Goal: Task Accomplishment & Management: Manage account settings

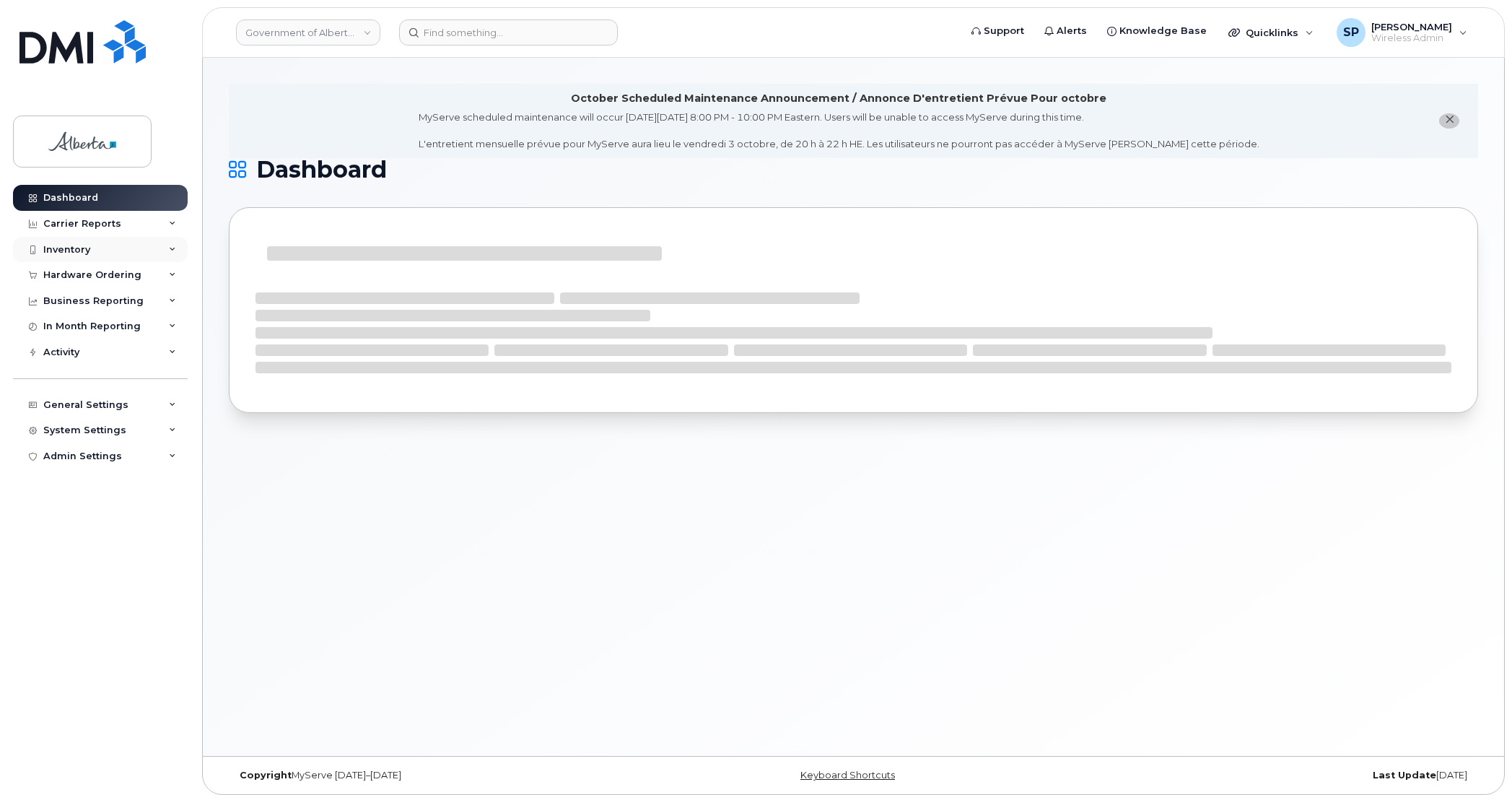
click at [69, 253] on div "Inventory" at bounding box center [67, 250] width 47 height 11
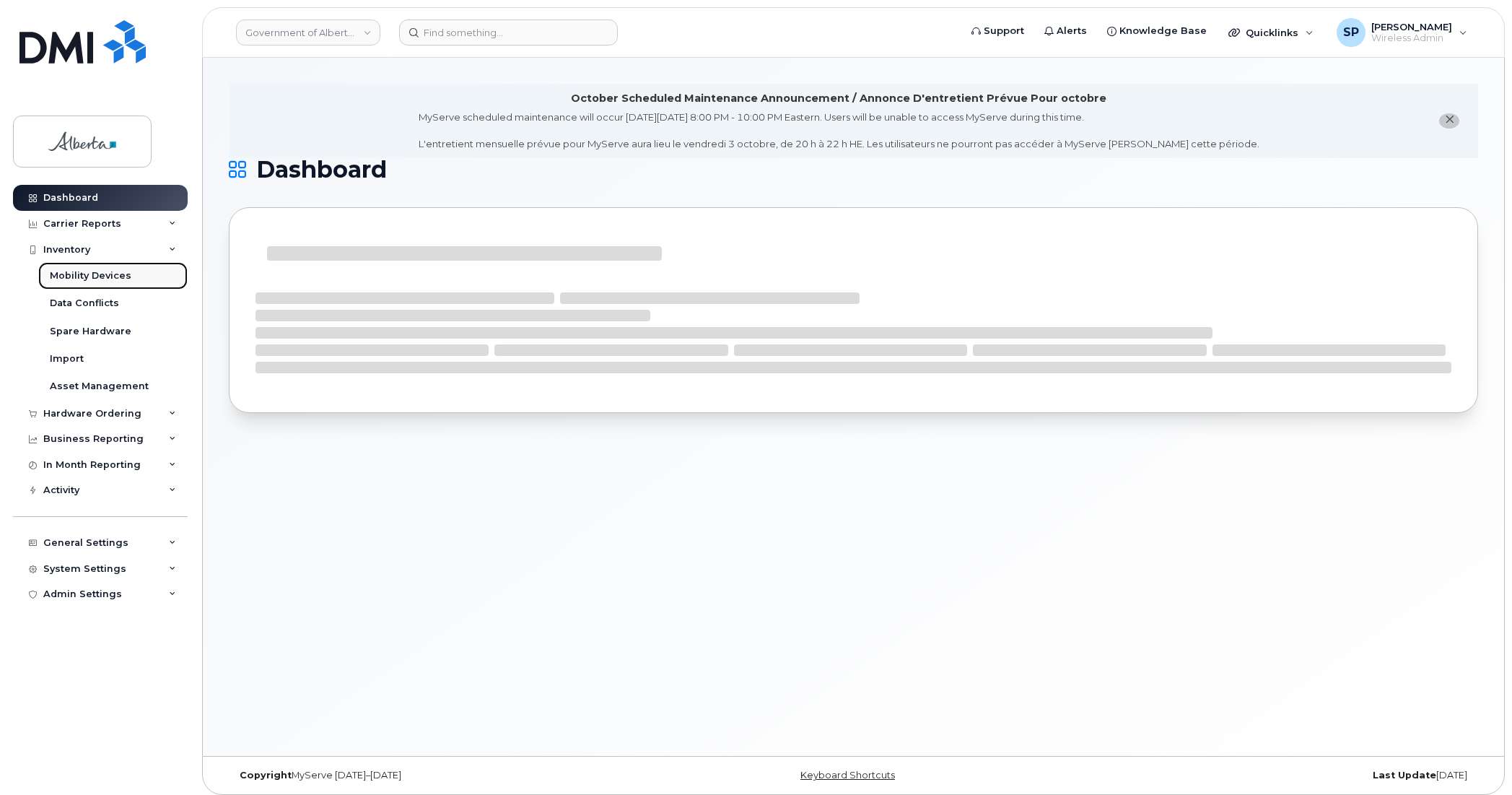
click at [96, 275] on div "Mobility Devices" at bounding box center [91, 275] width 82 height 13
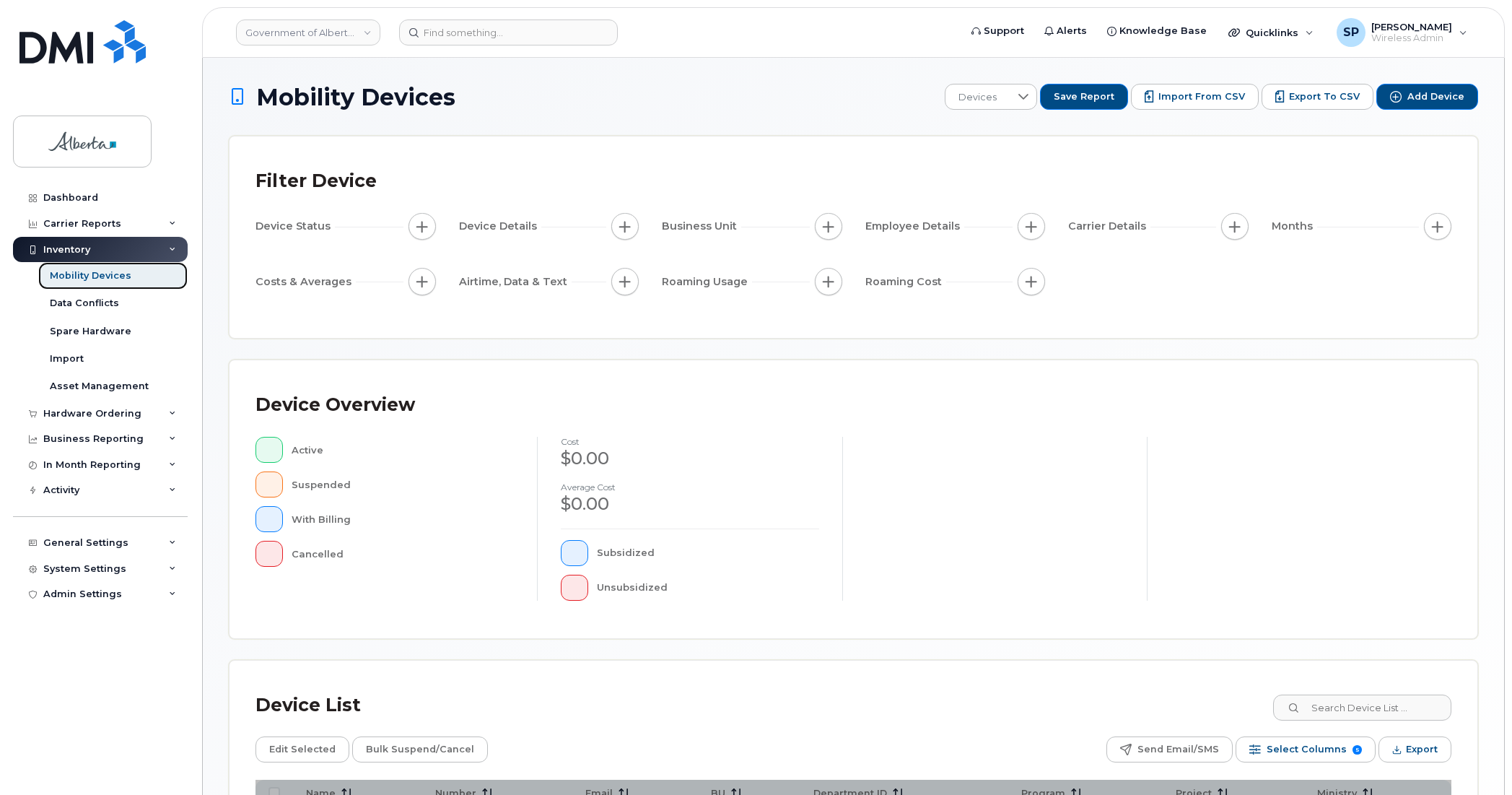
scroll to position [199, 0]
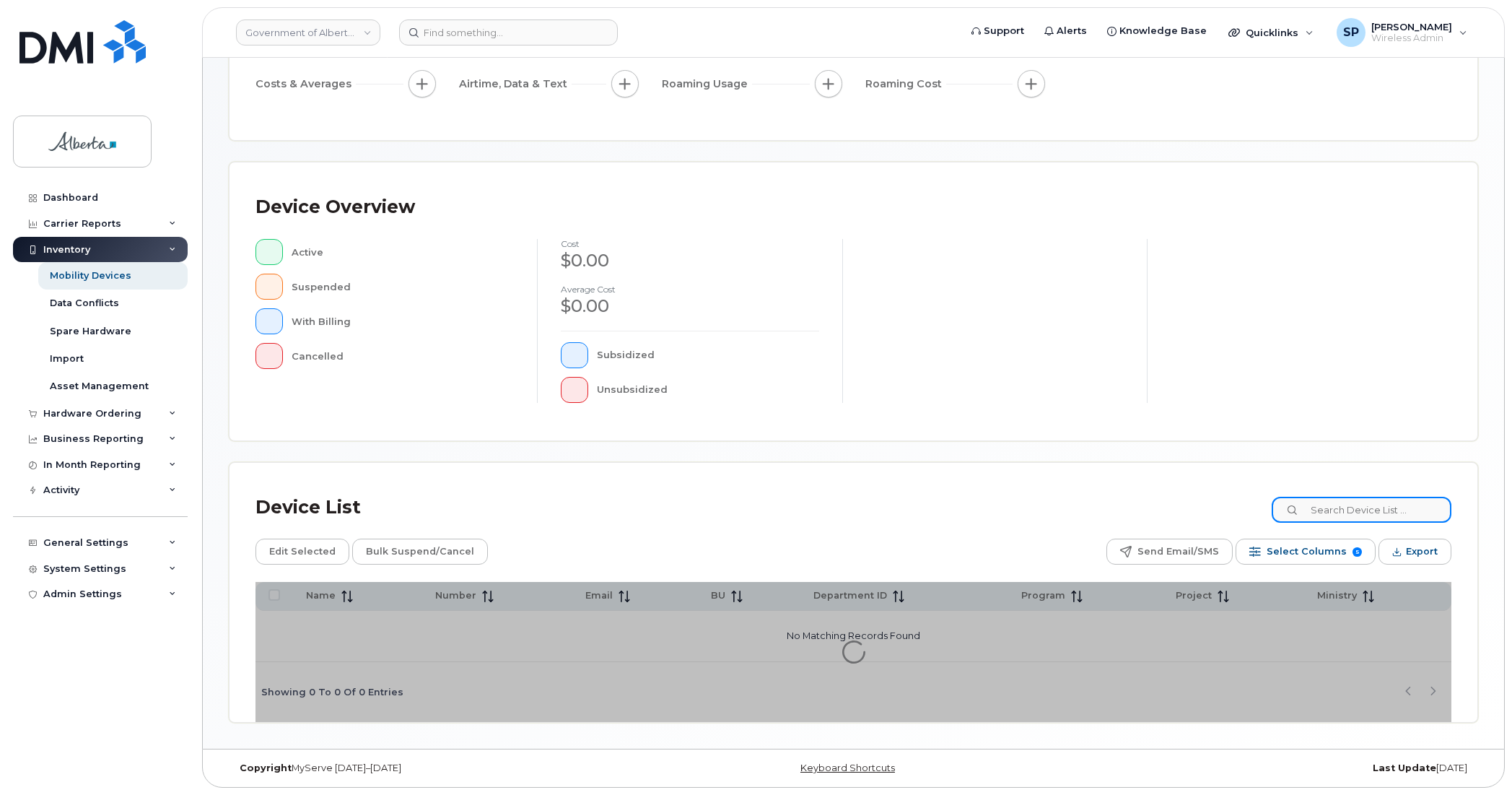
click at [1347, 513] on input at bounding box center [1361, 510] width 180 height 26
type input "repurpose"
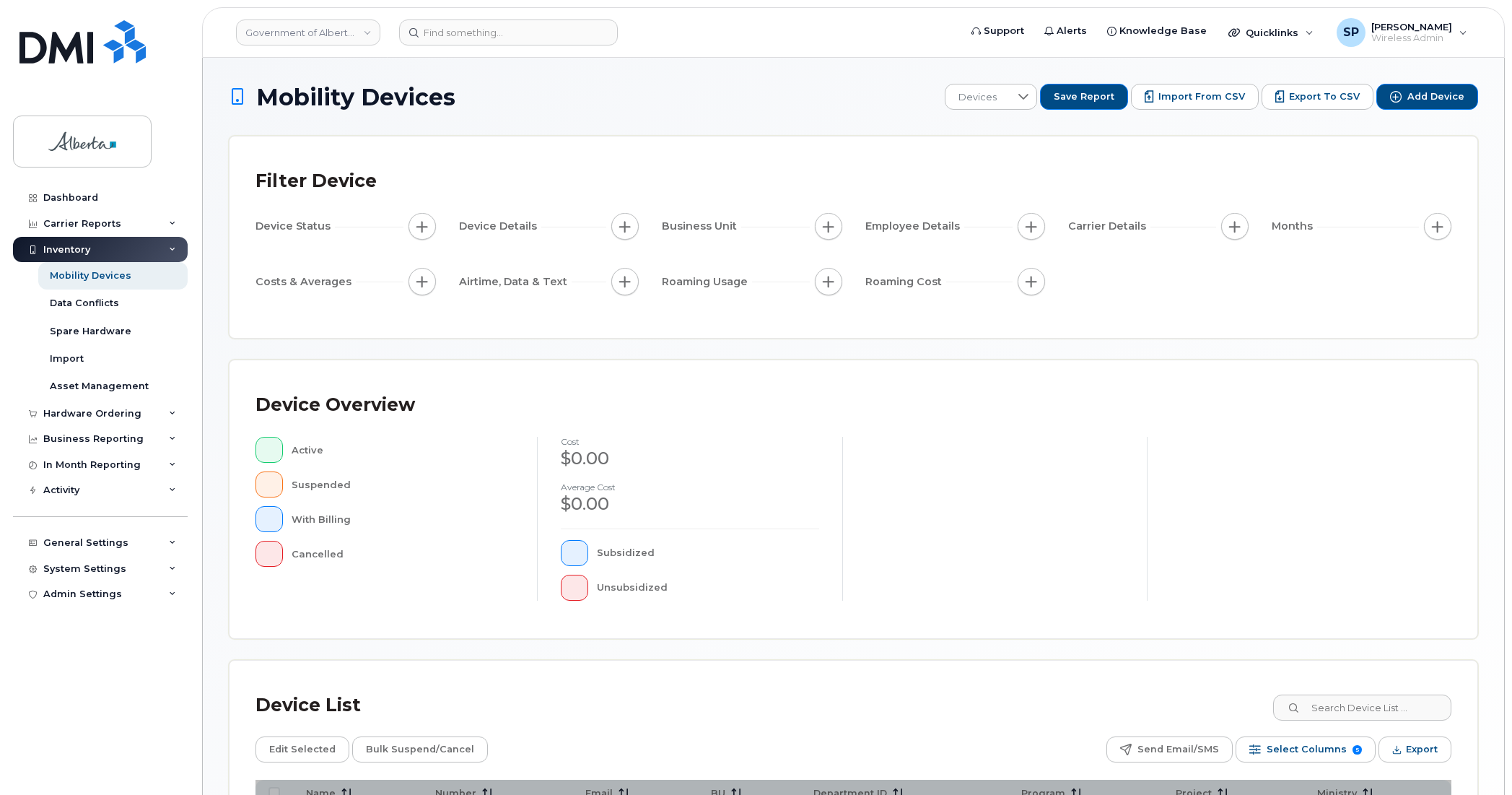
scroll to position [199, 0]
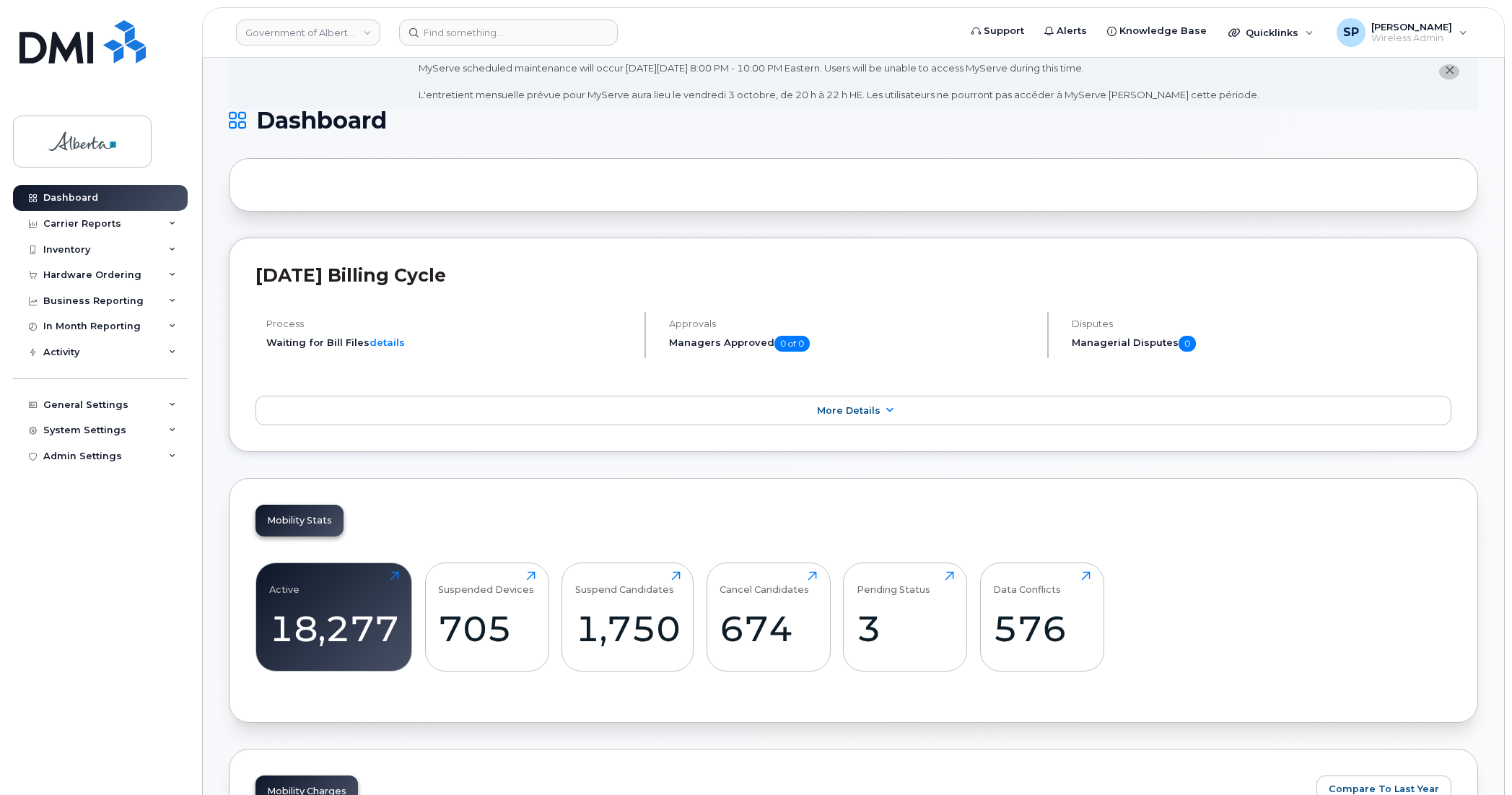
scroll to position [2, 0]
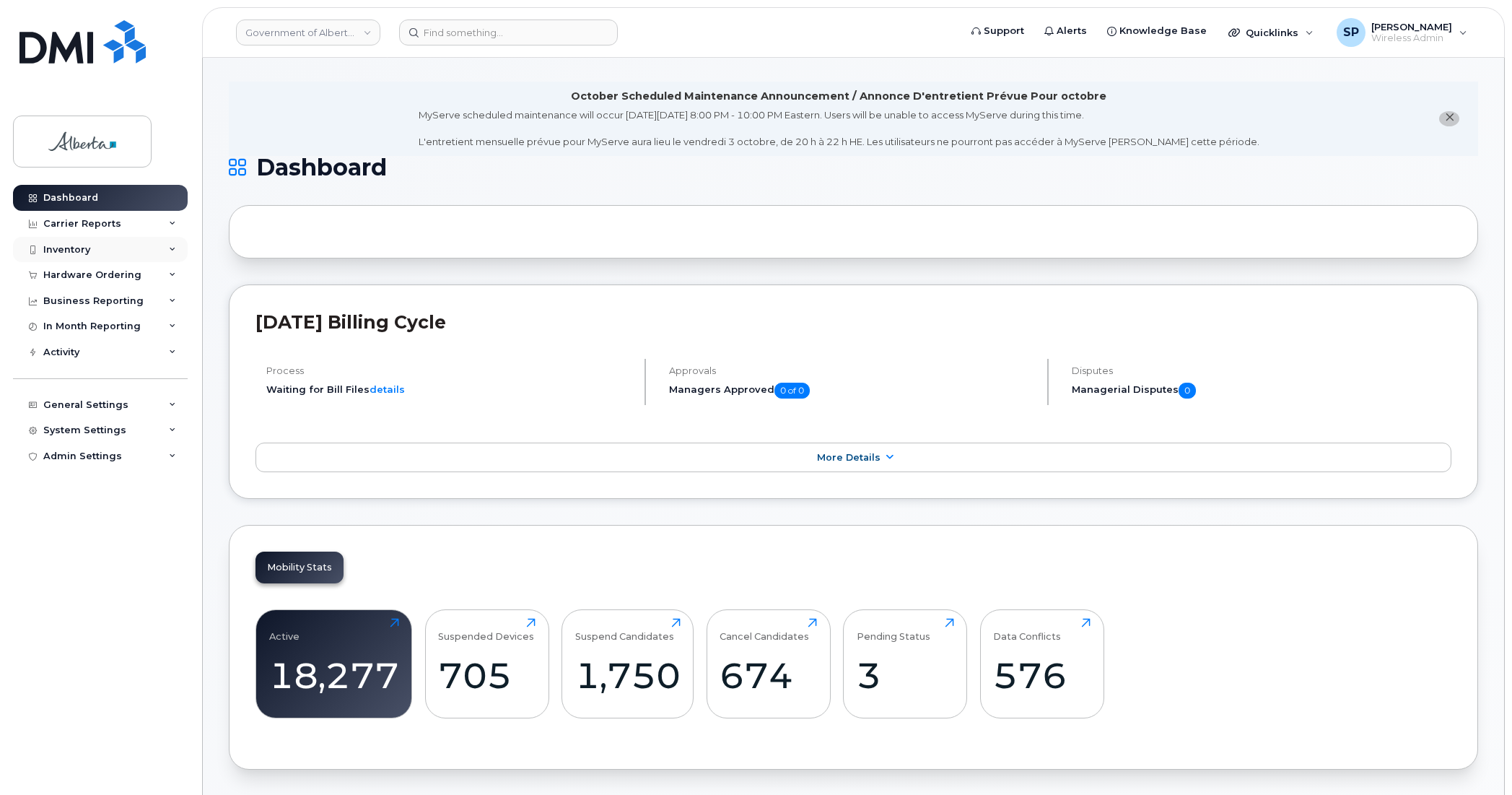
click at [68, 249] on div "Inventory" at bounding box center [67, 250] width 47 height 11
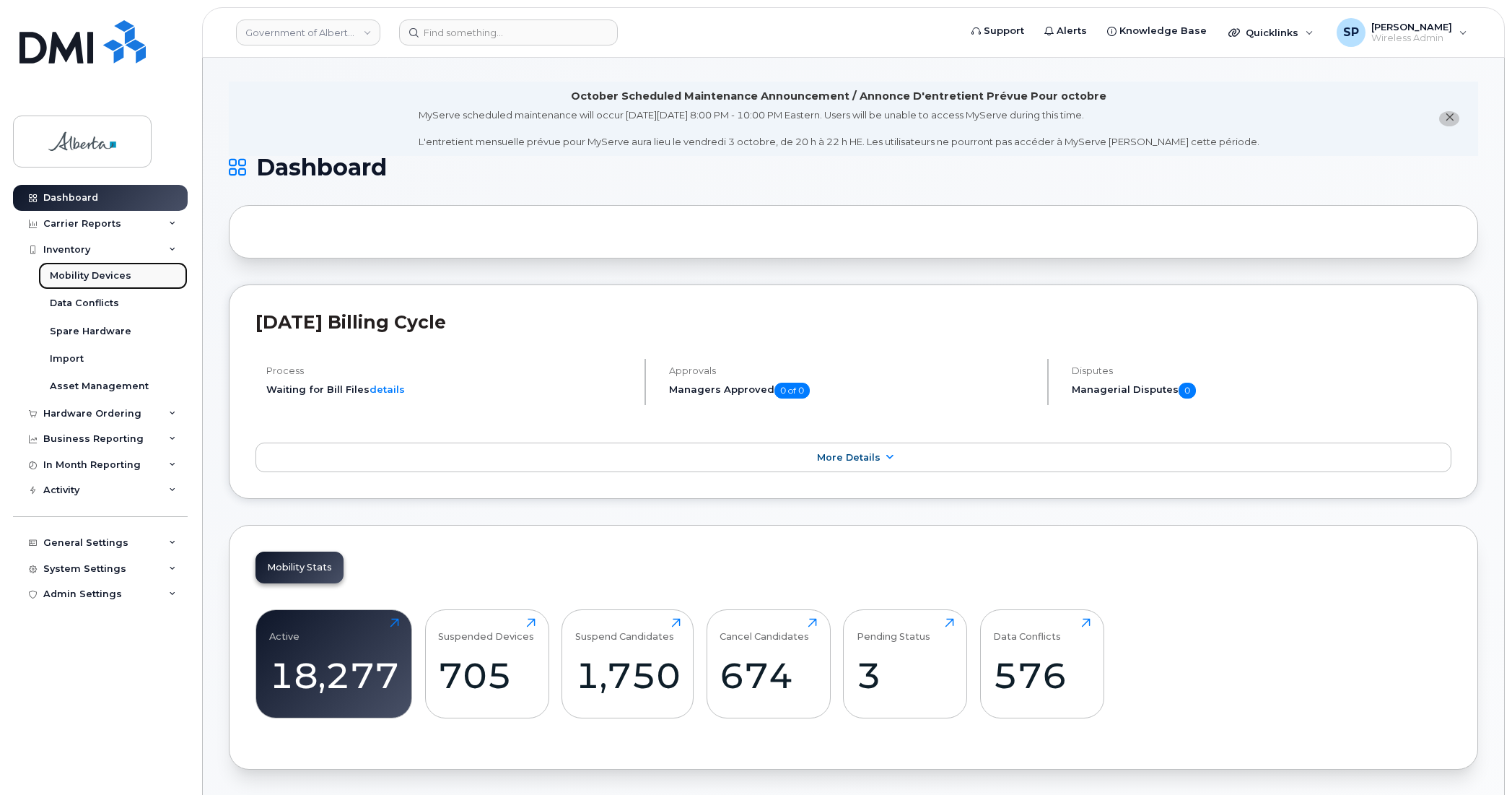
click at [94, 278] on div "Mobility Devices" at bounding box center [91, 275] width 82 height 13
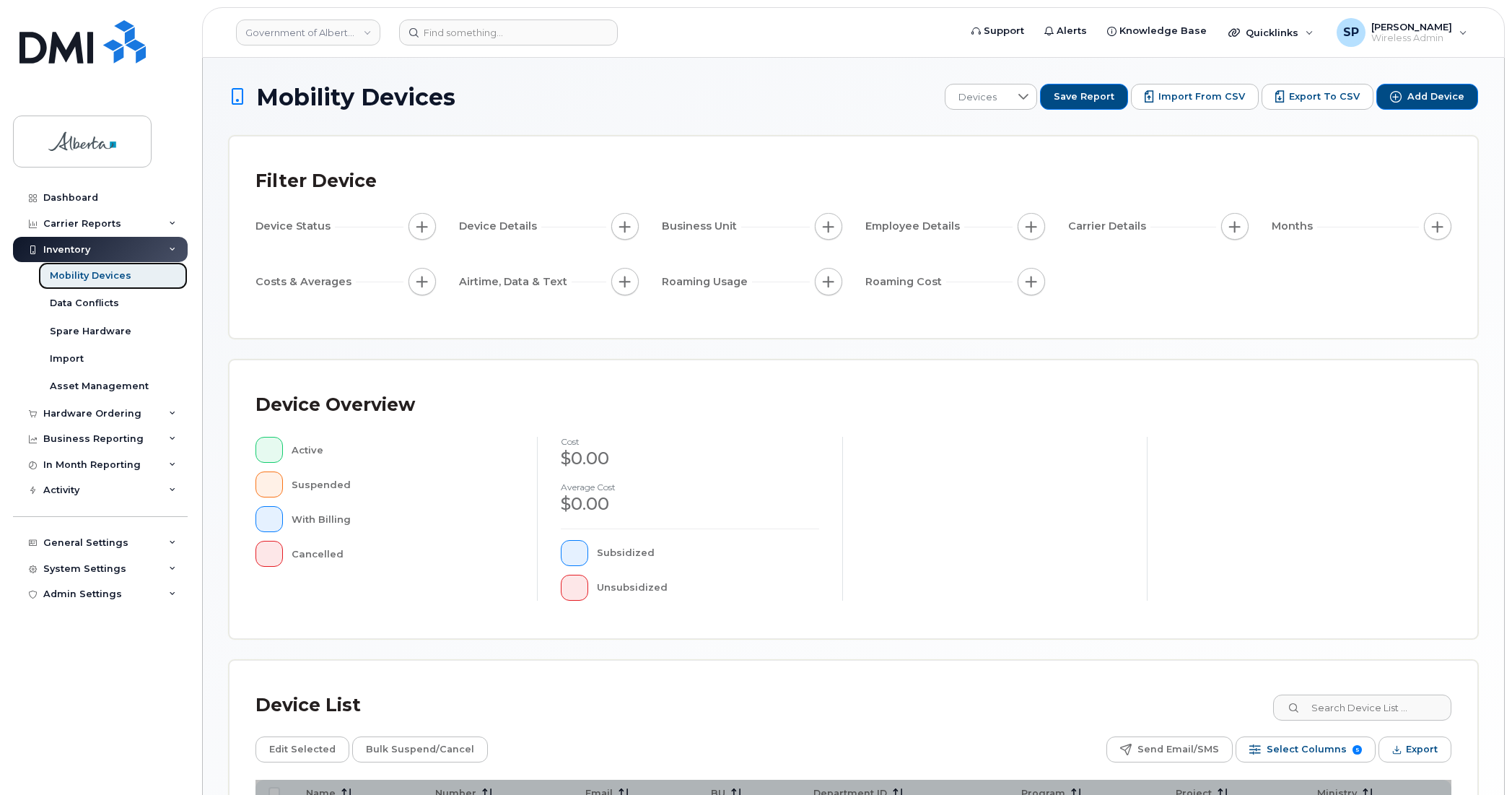
scroll to position [199, 0]
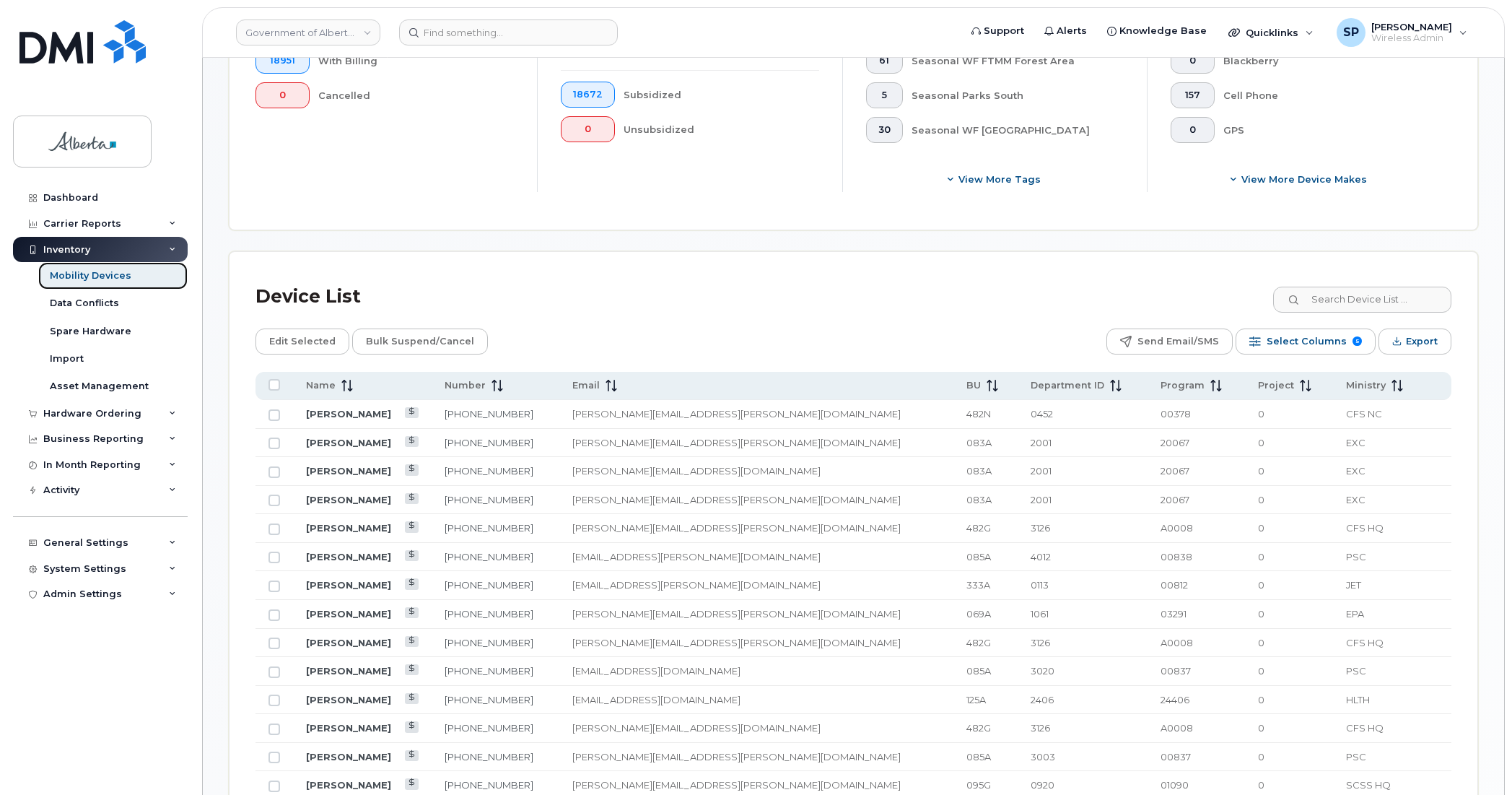
scroll to position [538, 0]
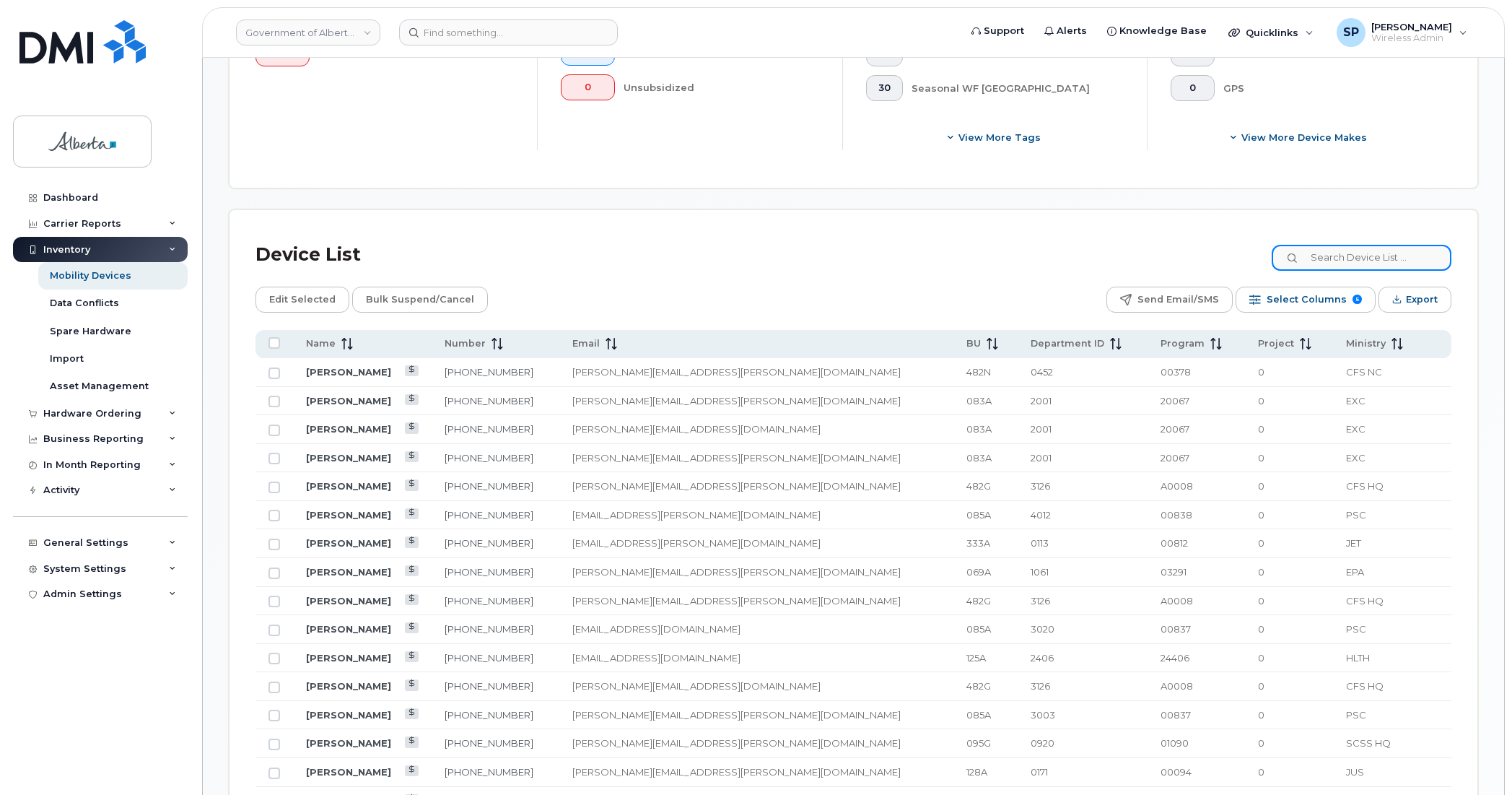
click at [1331, 260] on input at bounding box center [1361, 258] width 180 height 26
type input "repurpose"
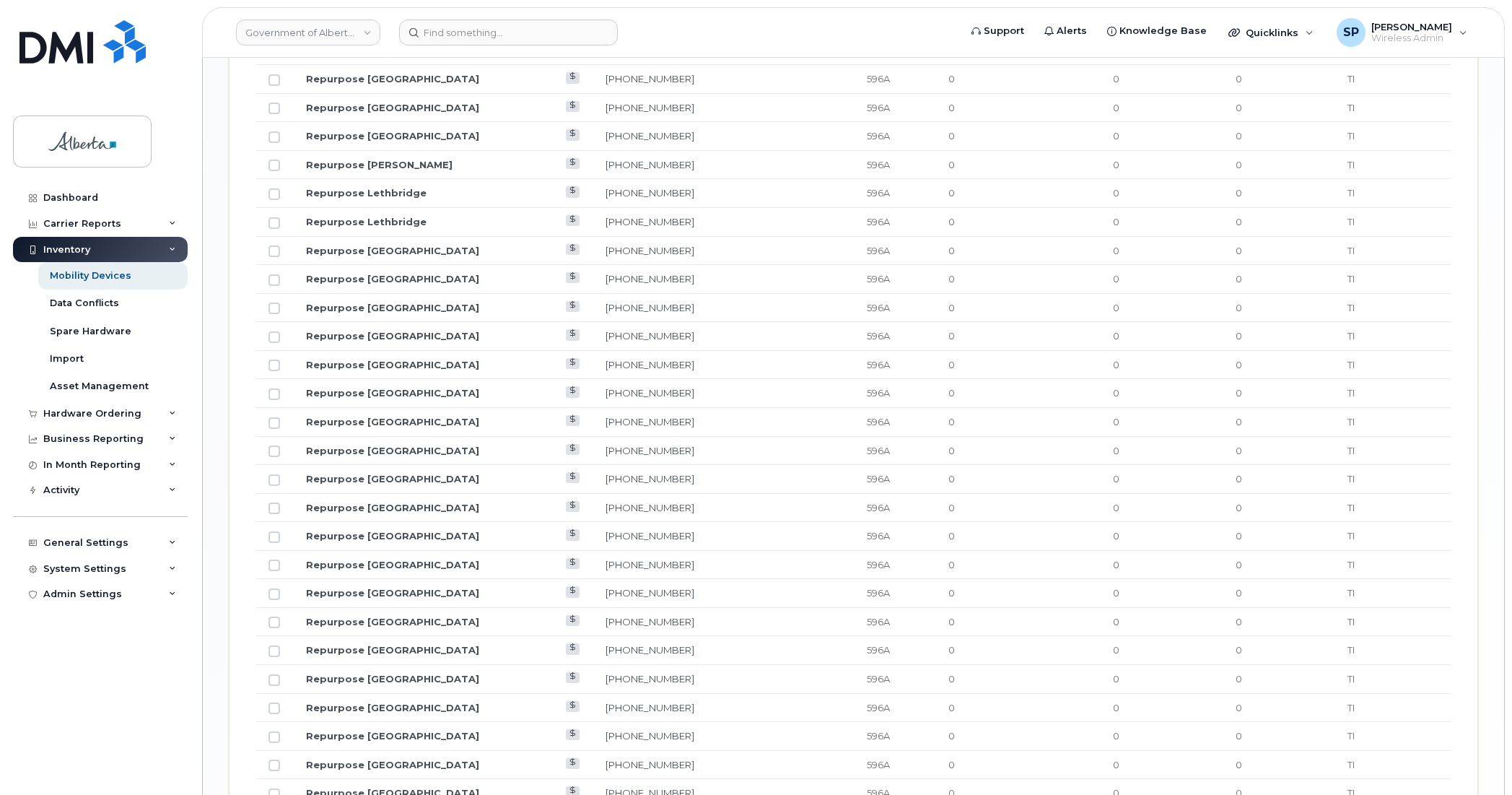
scroll to position [1672, 0]
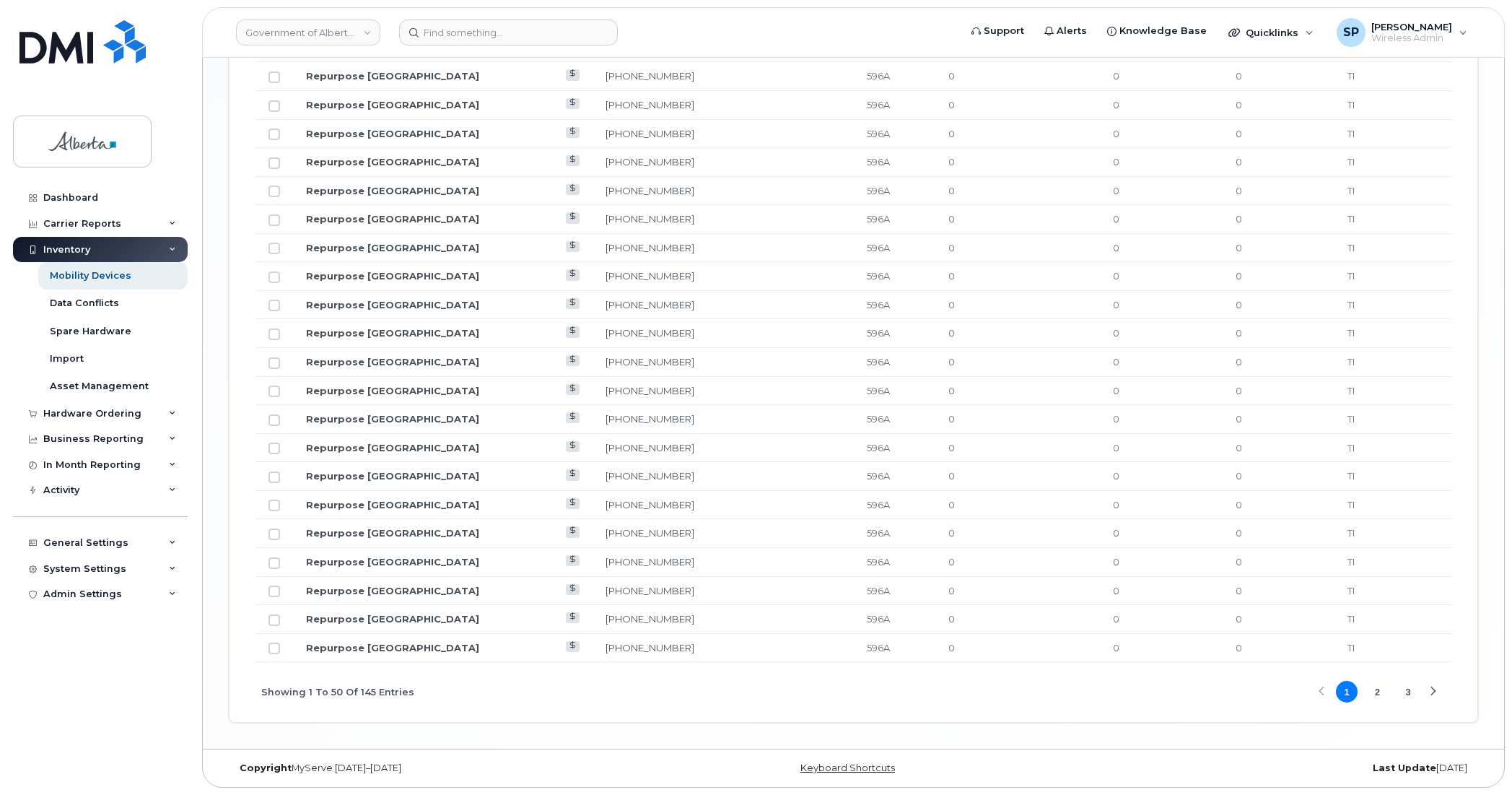
click at [1380, 691] on button "2" at bounding box center [1378, 691] width 22 height 22
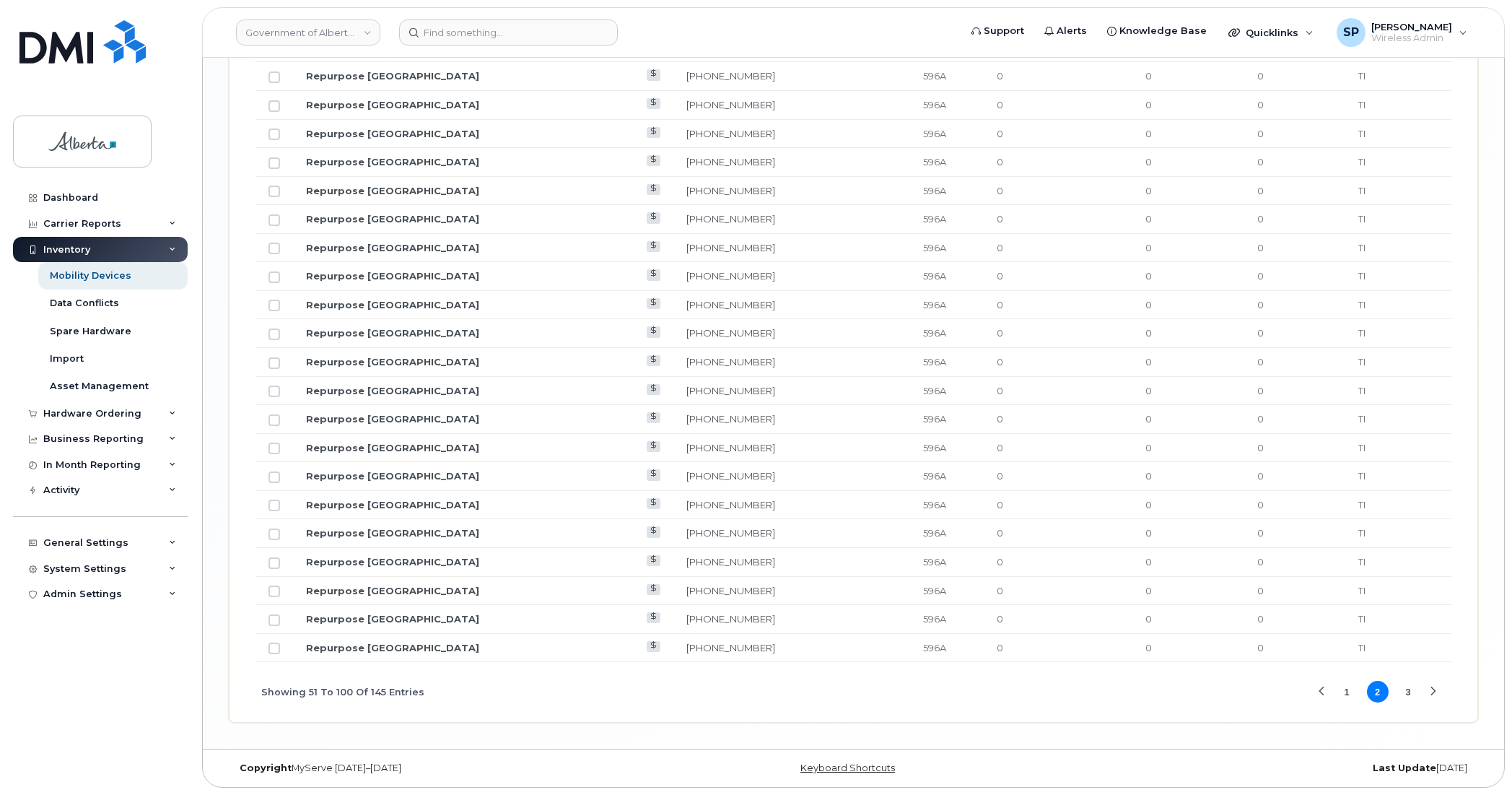
click at [1410, 690] on button "3" at bounding box center [1408, 691] width 22 height 22
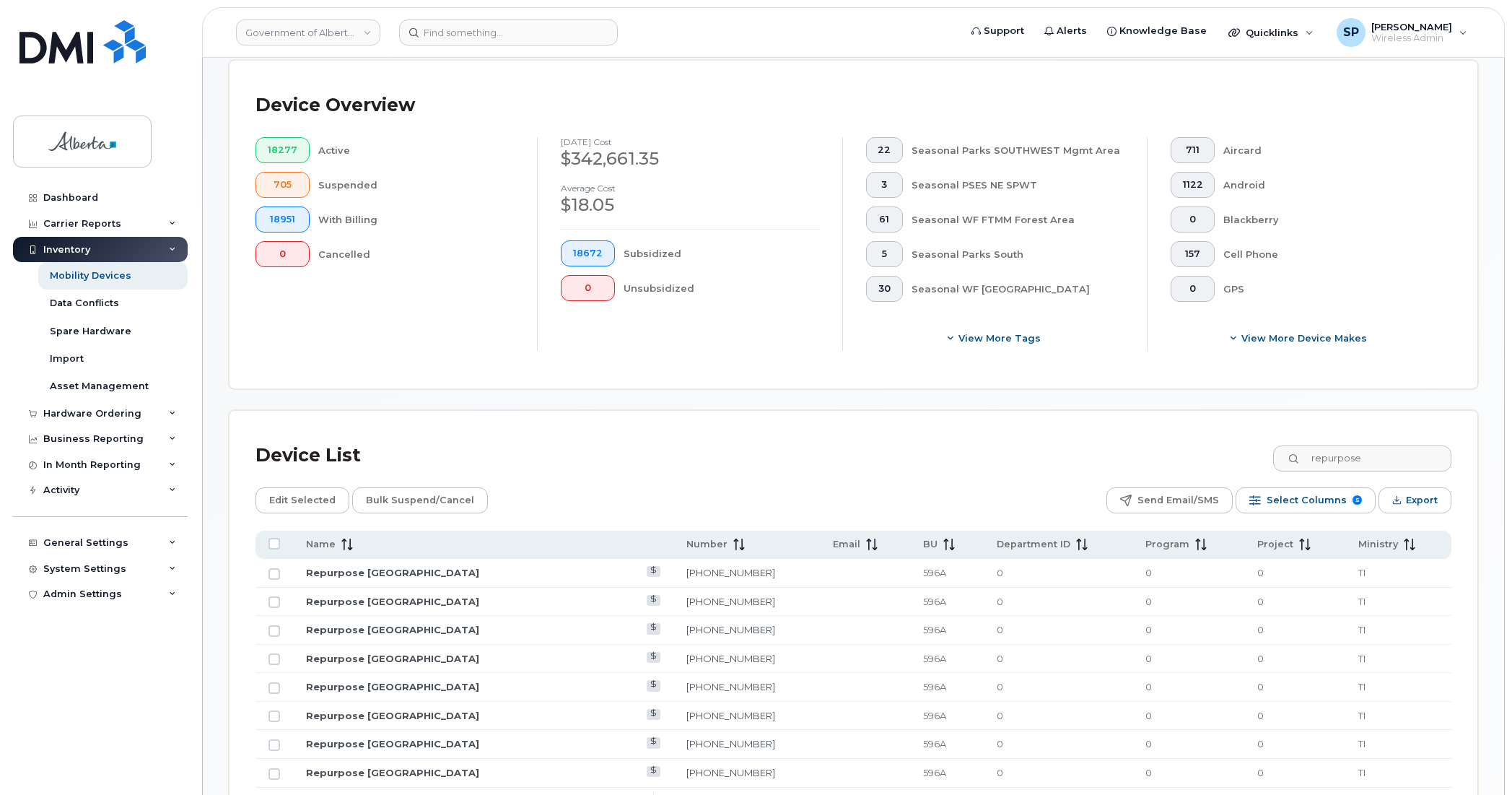
scroll to position [354, 0]
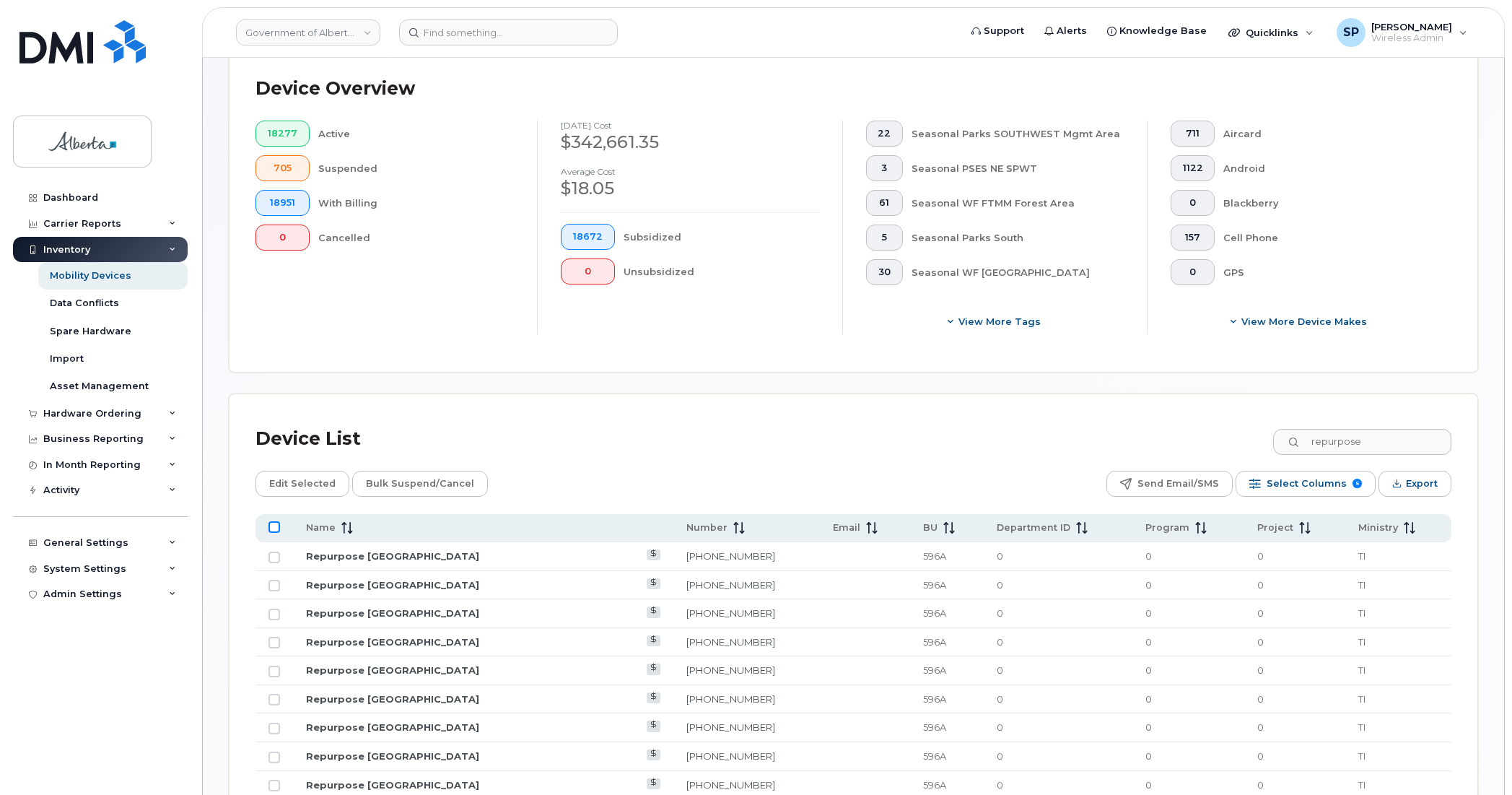
click at [275, 528] on input "All items unselected" at bounding box center [274, 526] width 11 height 11
checkbox input "true"
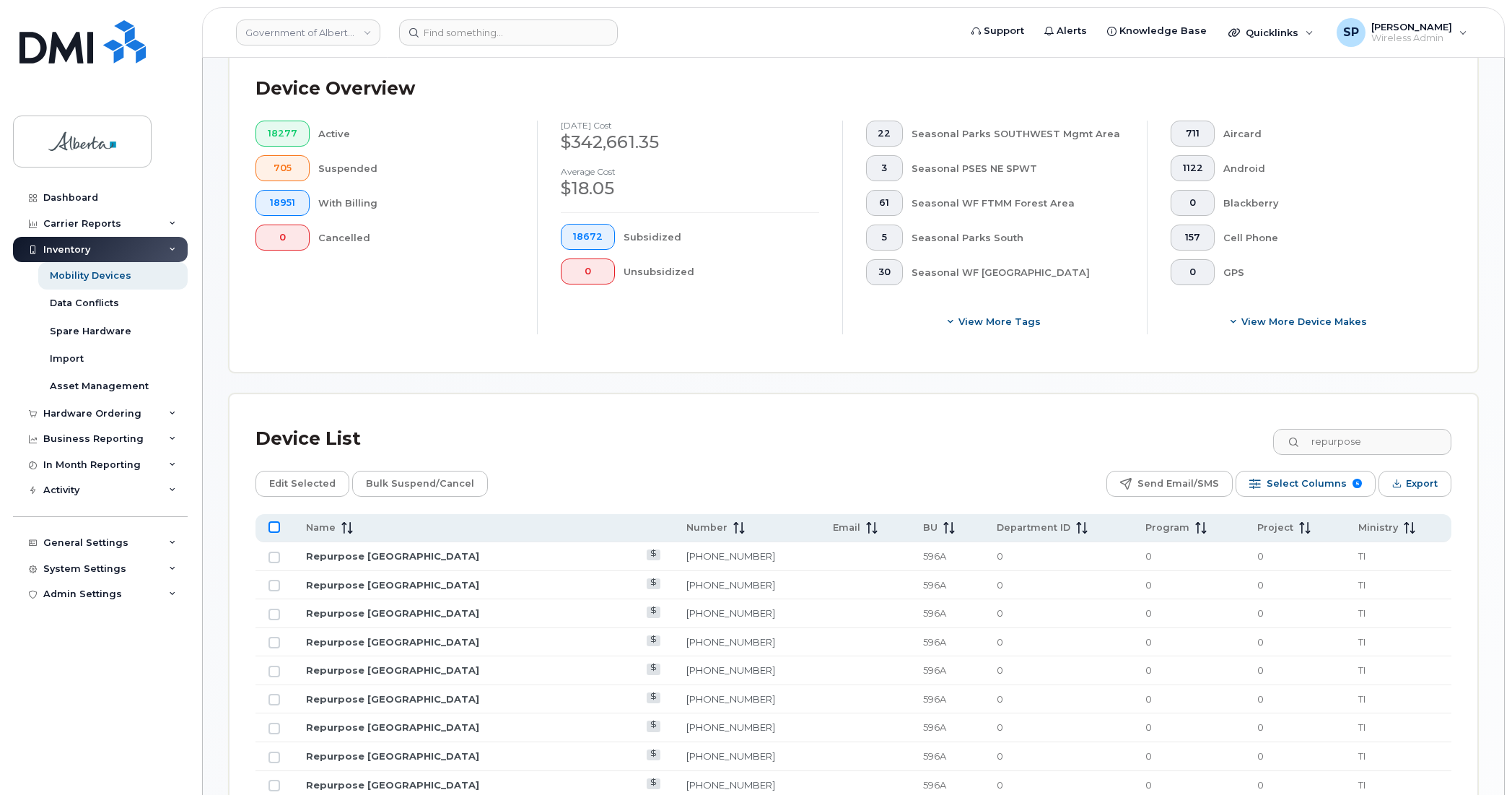
checkbox input "true"
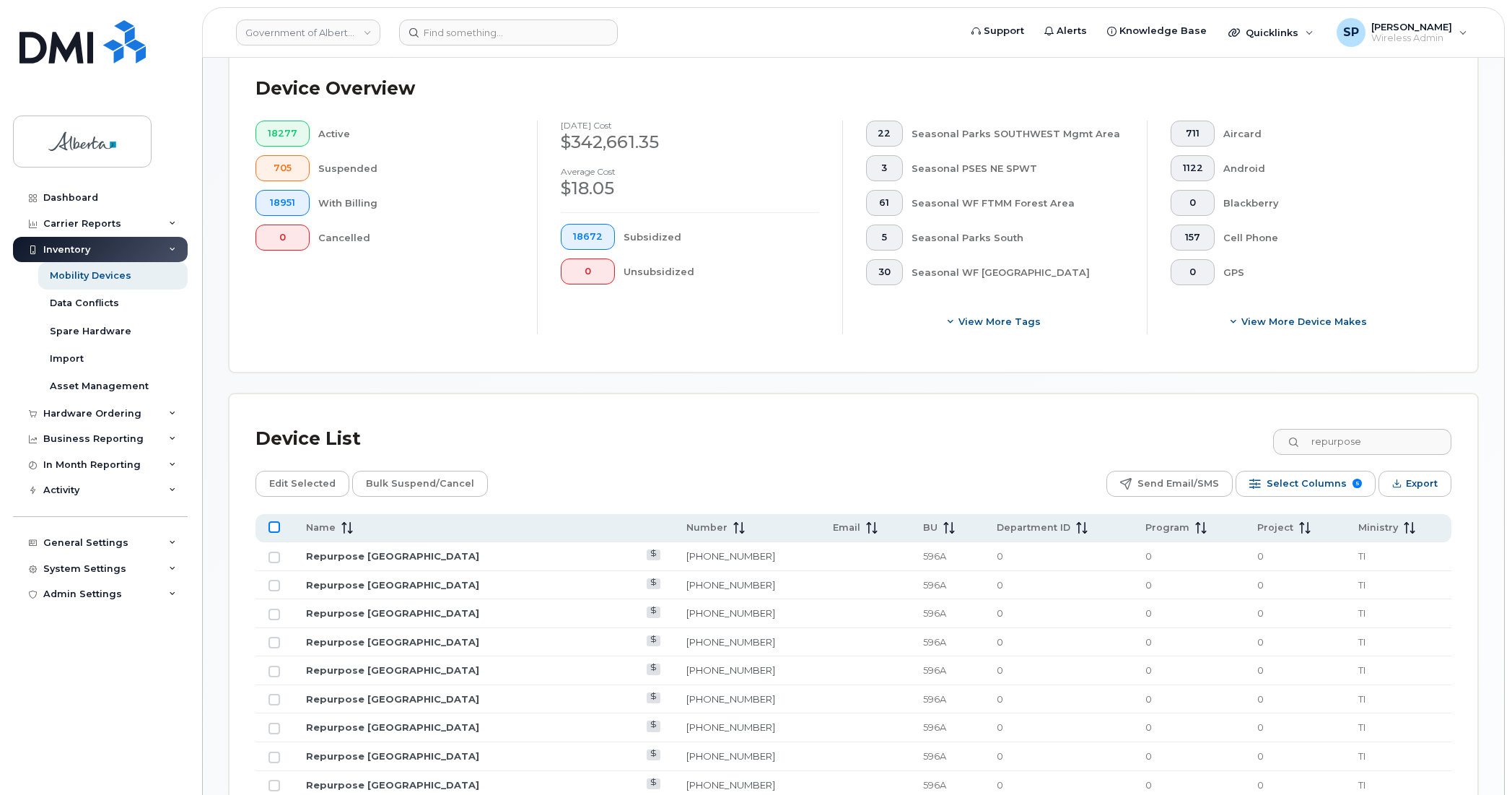
checkbox input "true"
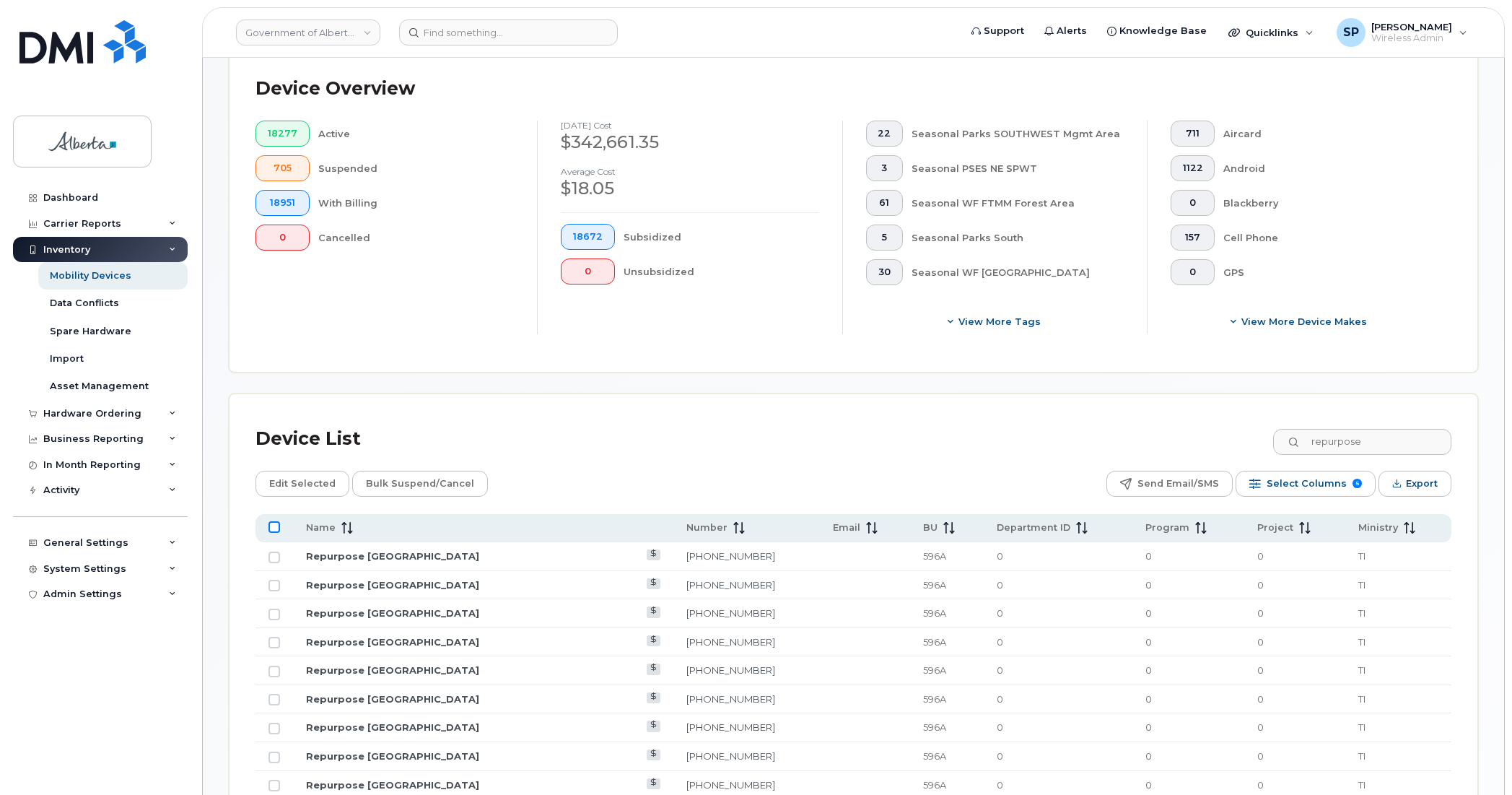
checkbox input "true"
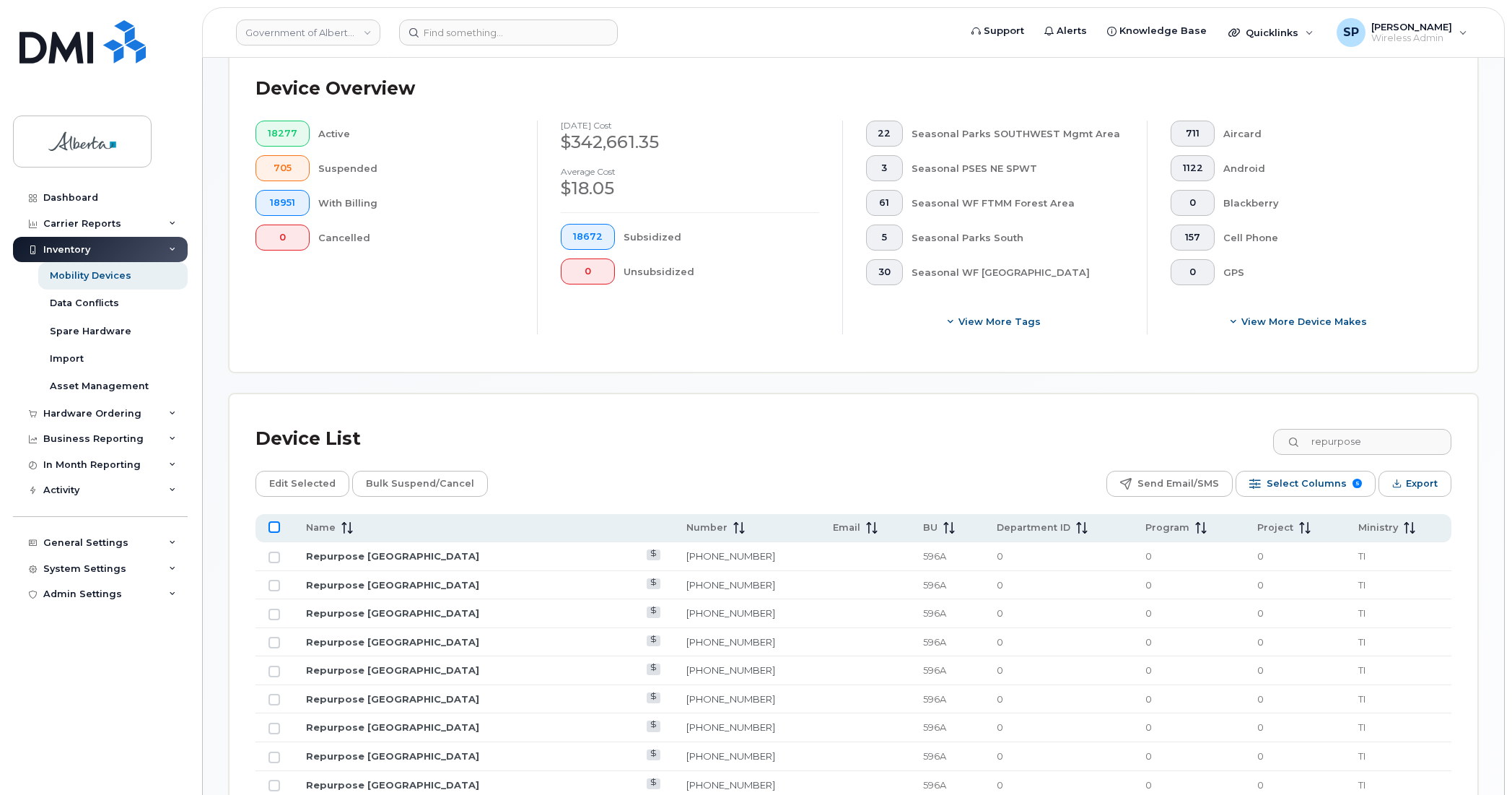
checkbox input "true"
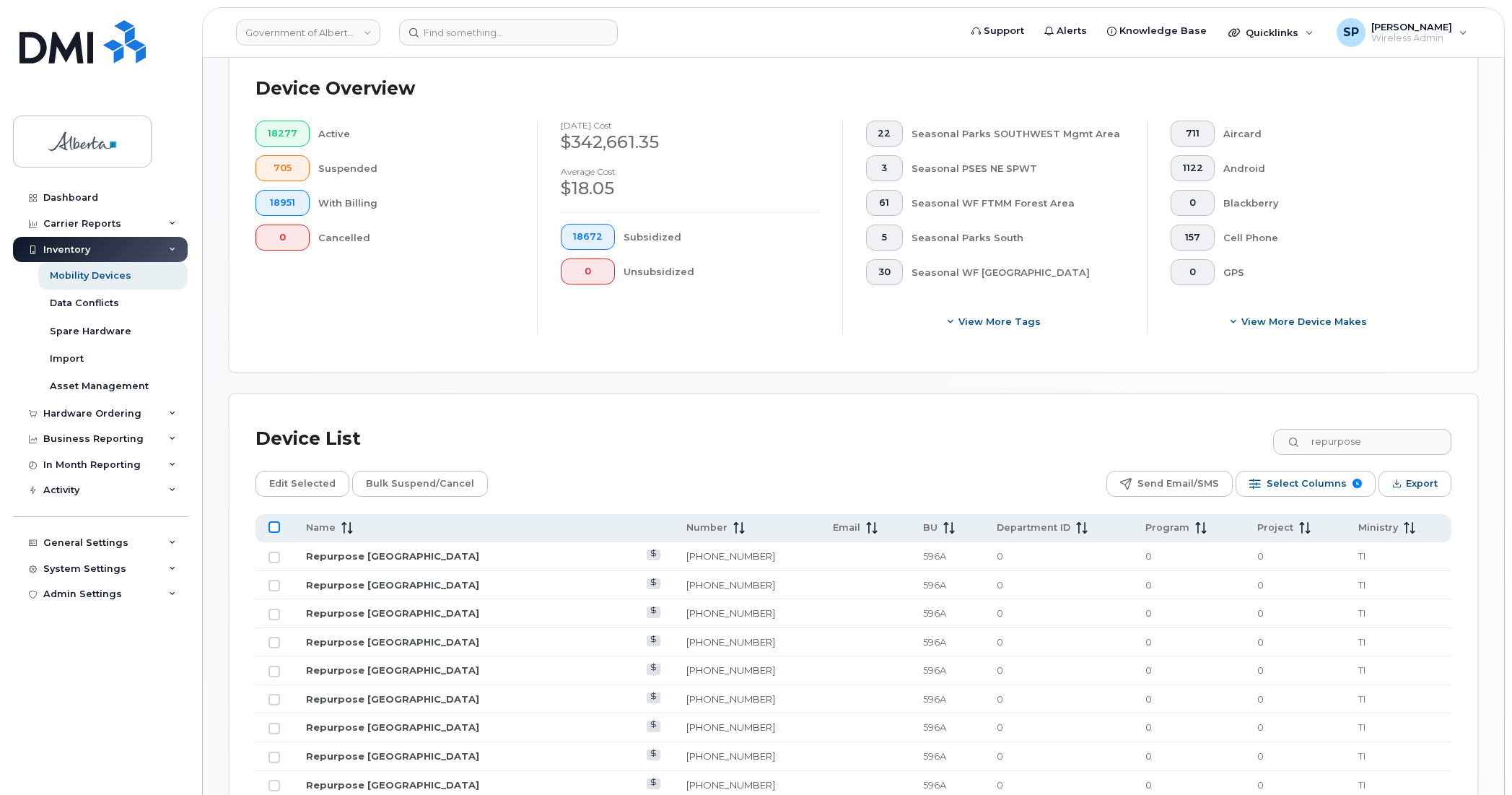
checkbox input "true"
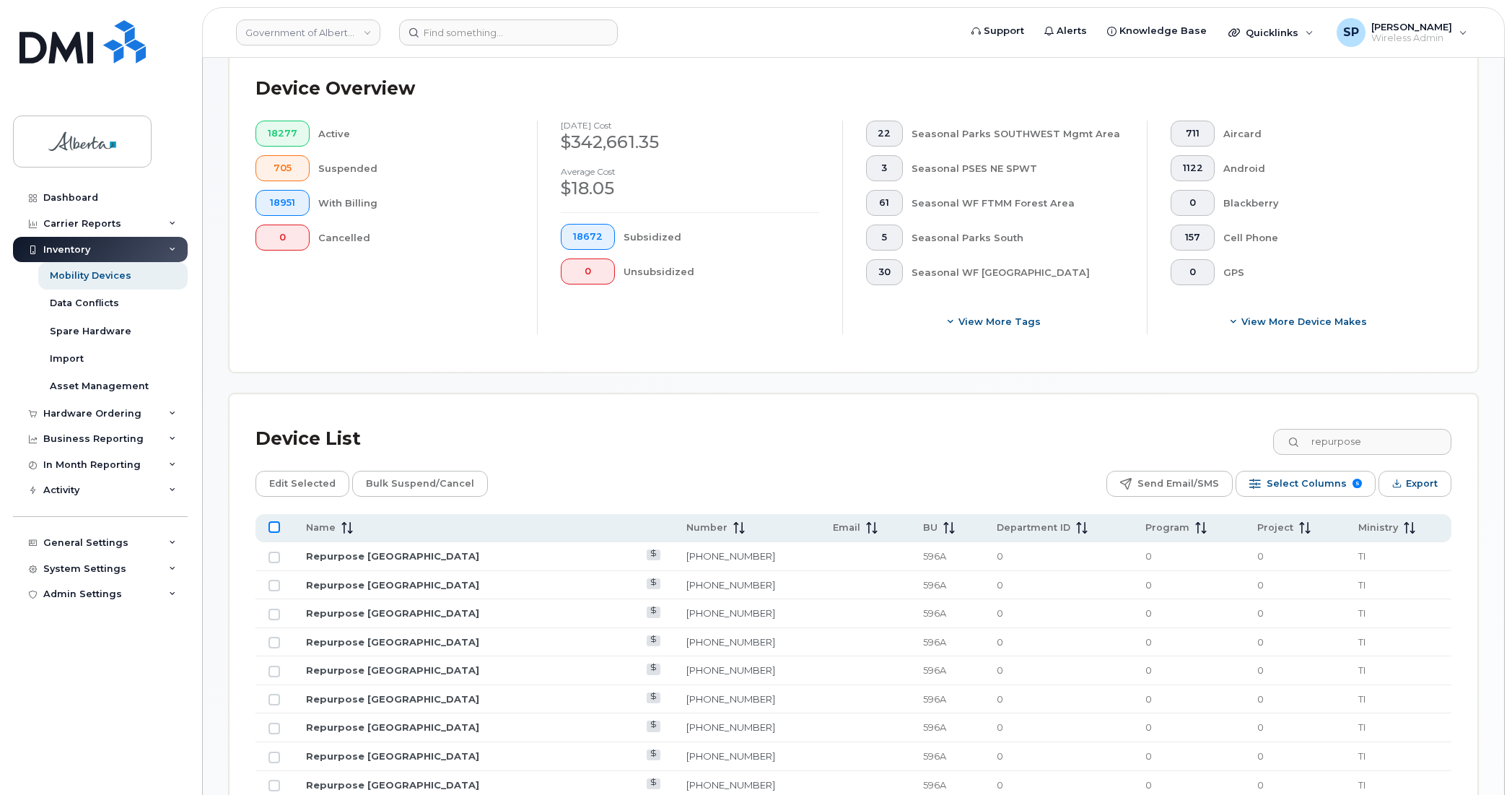
checkbox input "true"
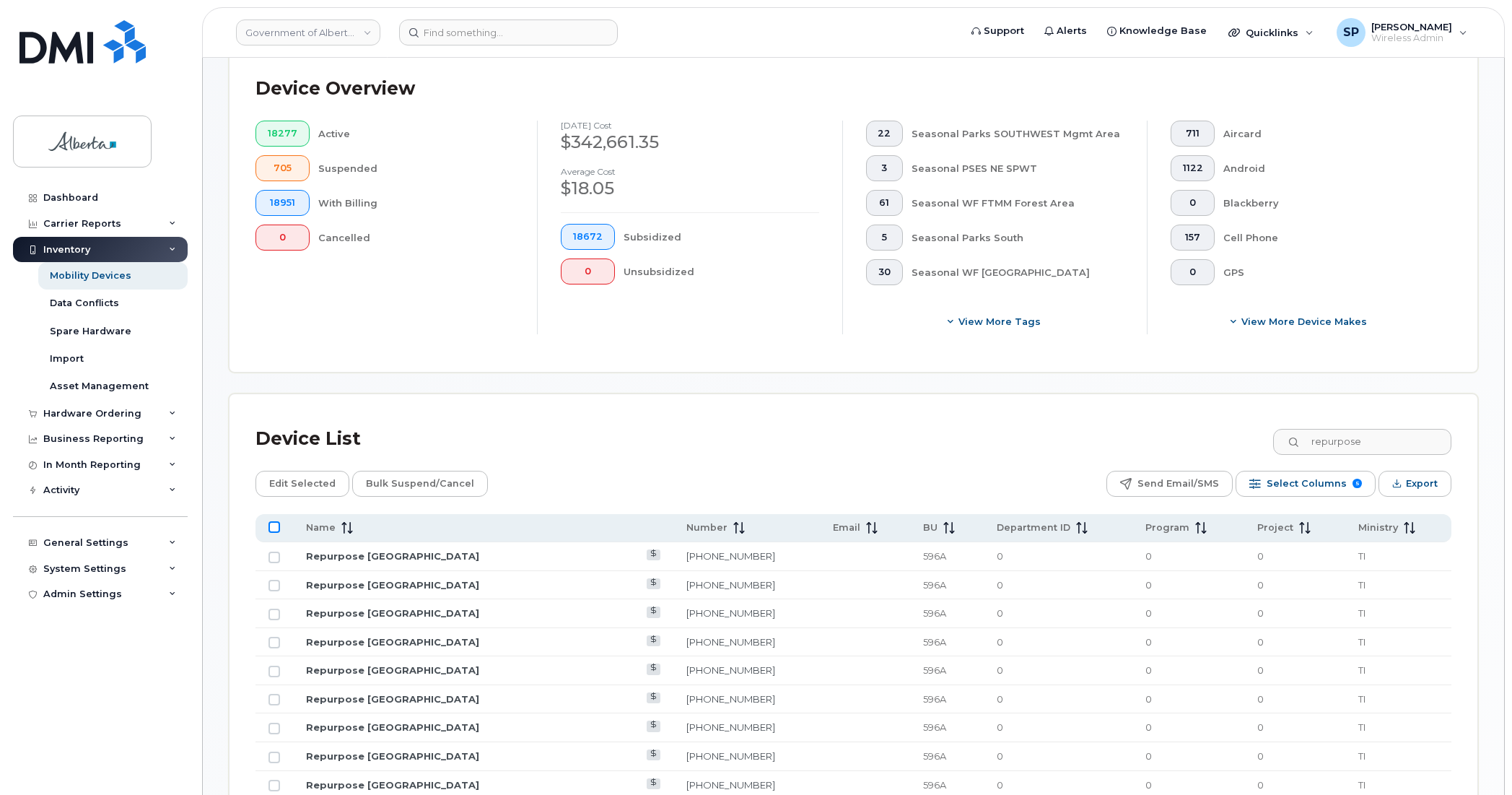
checkbox input "true"
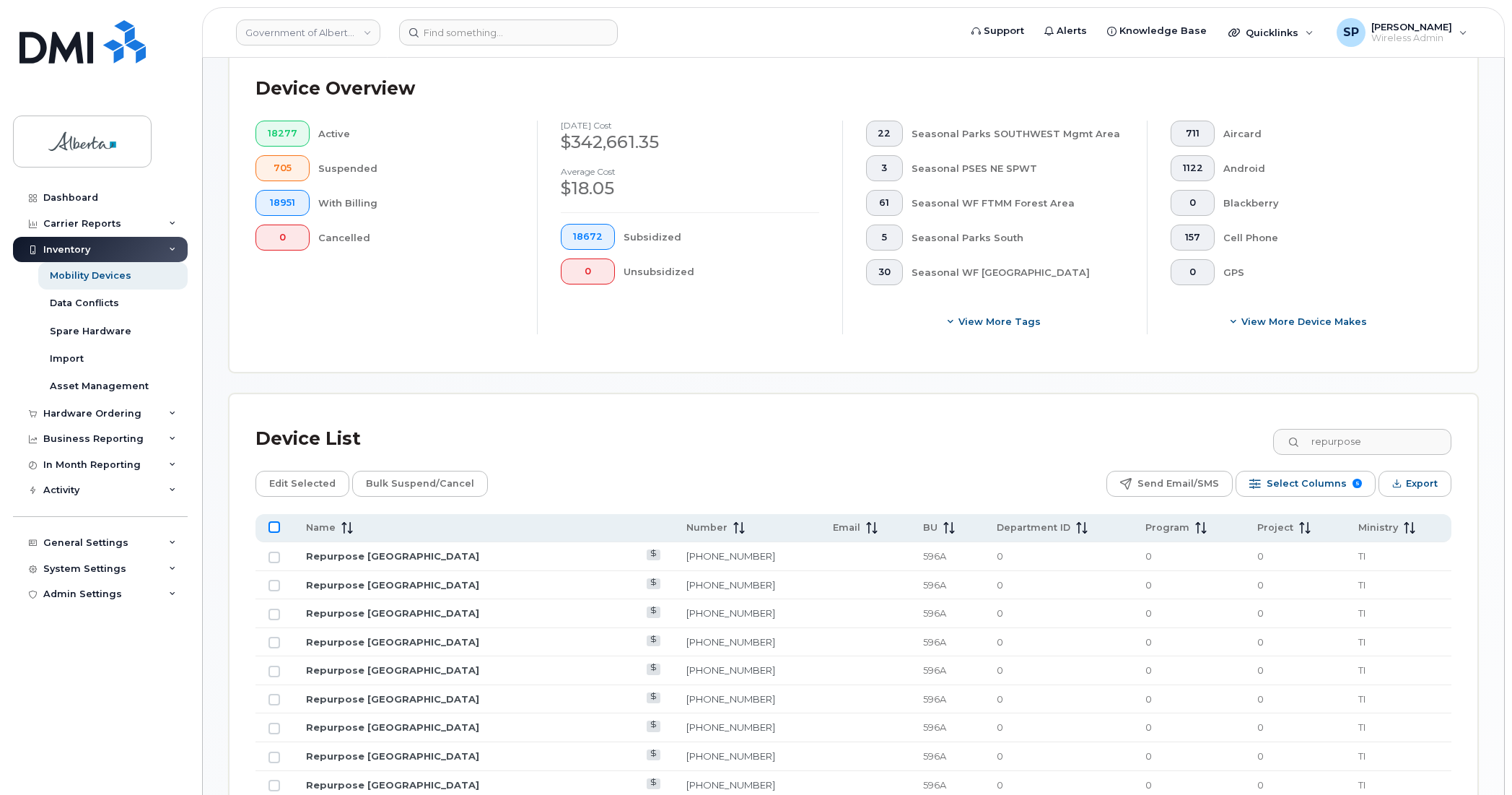
checkbox input "true"
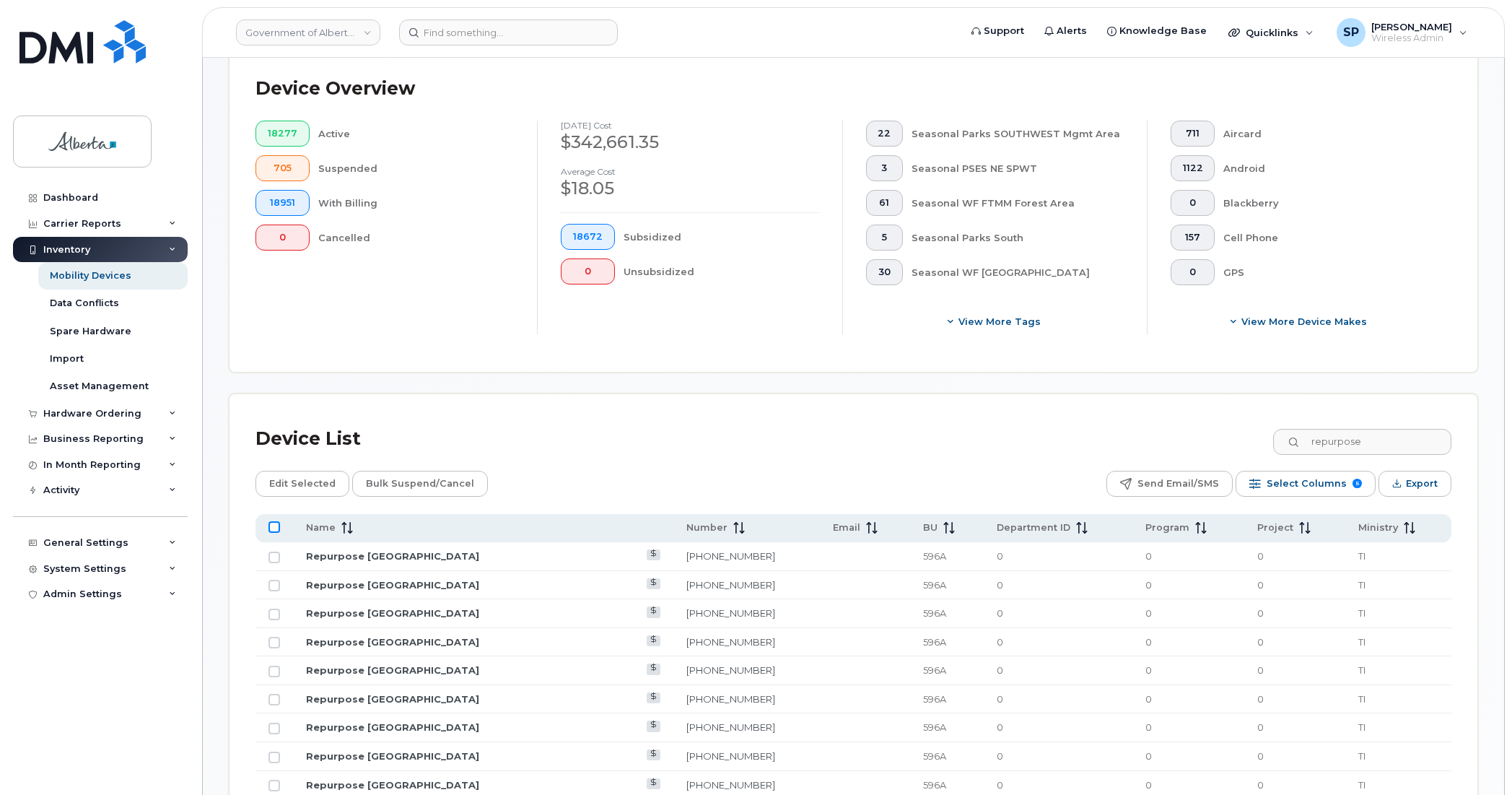
checkbox input "true"
click at [304, 482] on span "Edit Selected" at bounding box center [303, 483] width 67 height 22
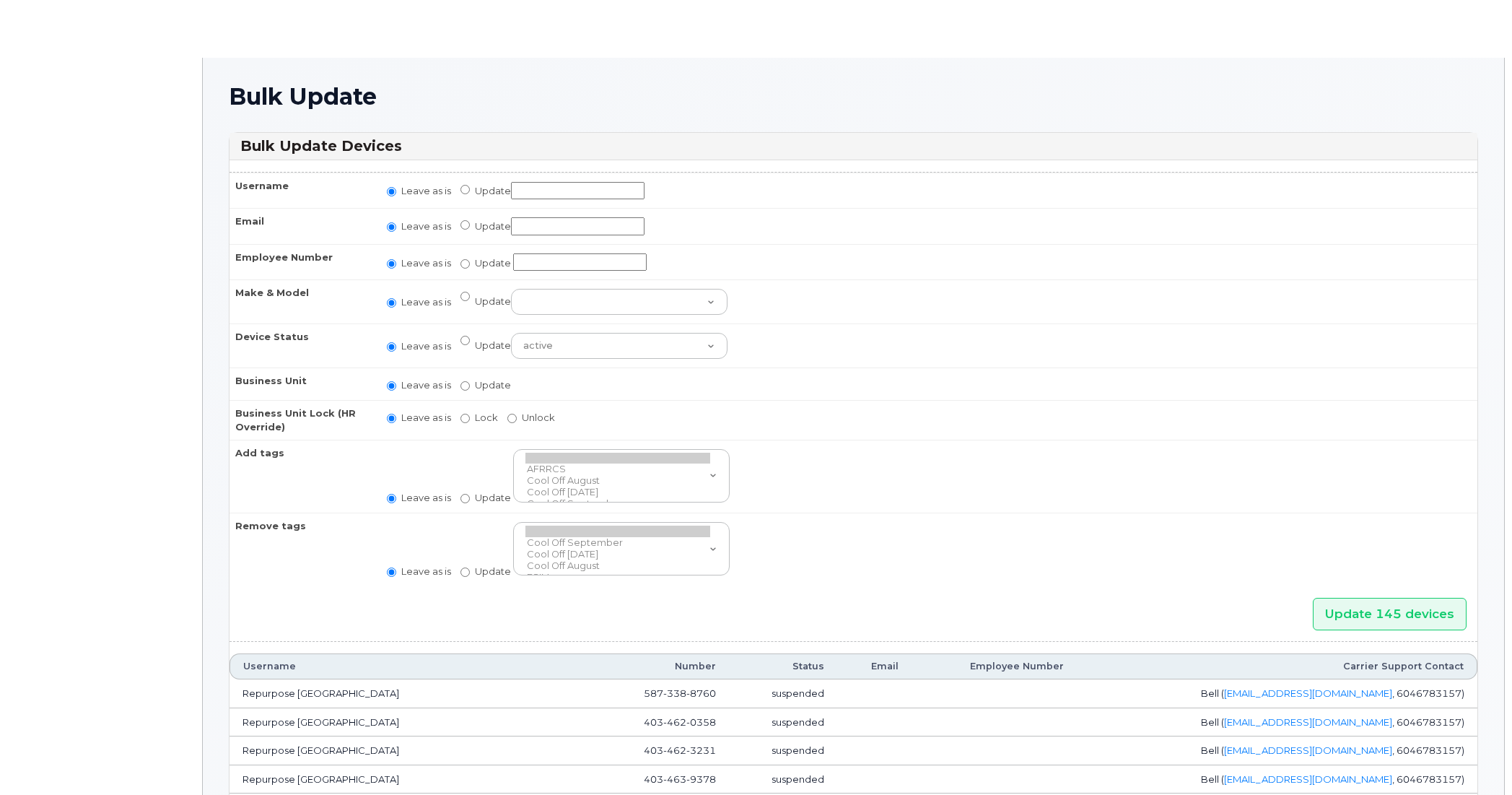
radio input "true"
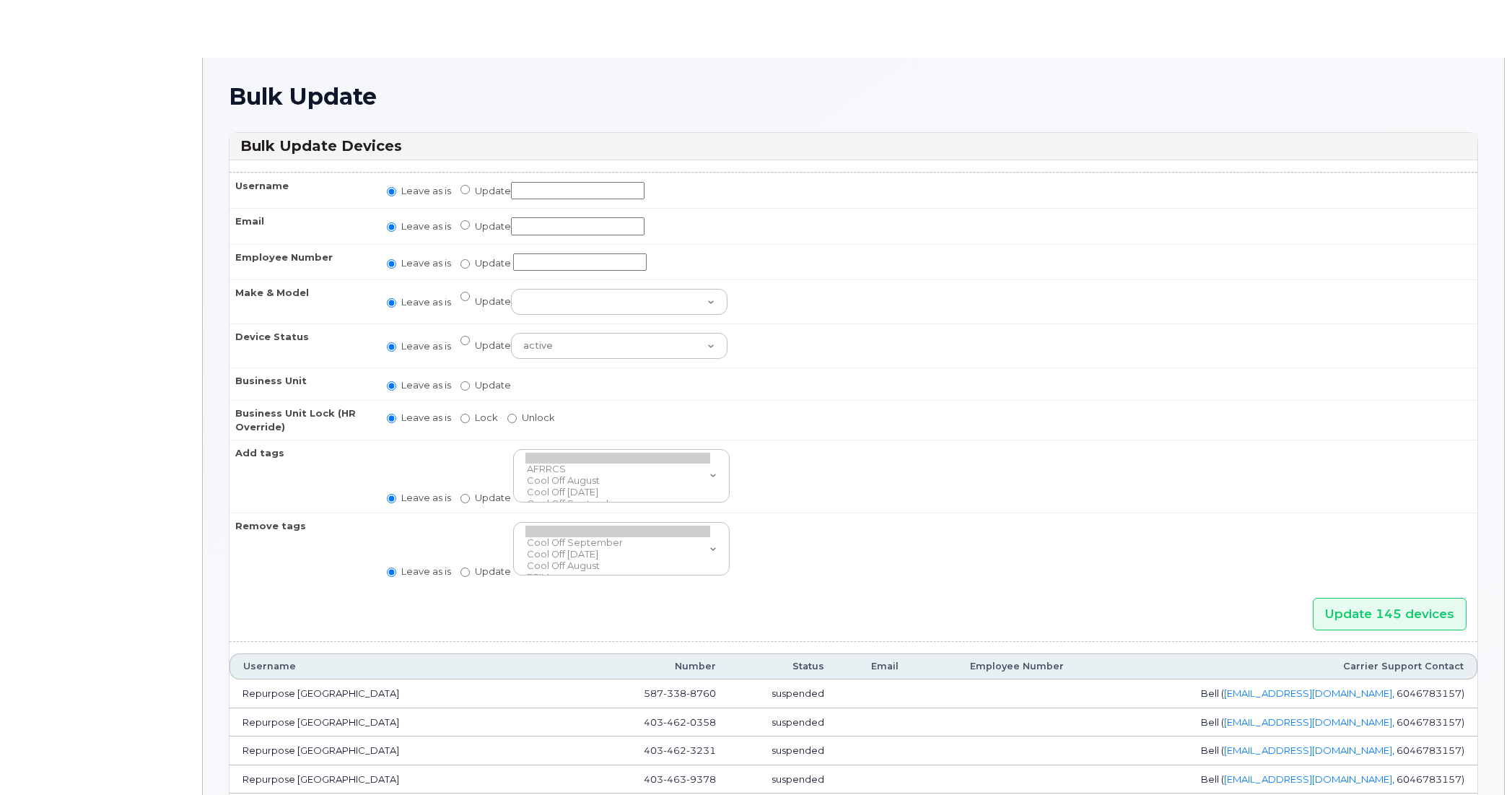
radio input "true"
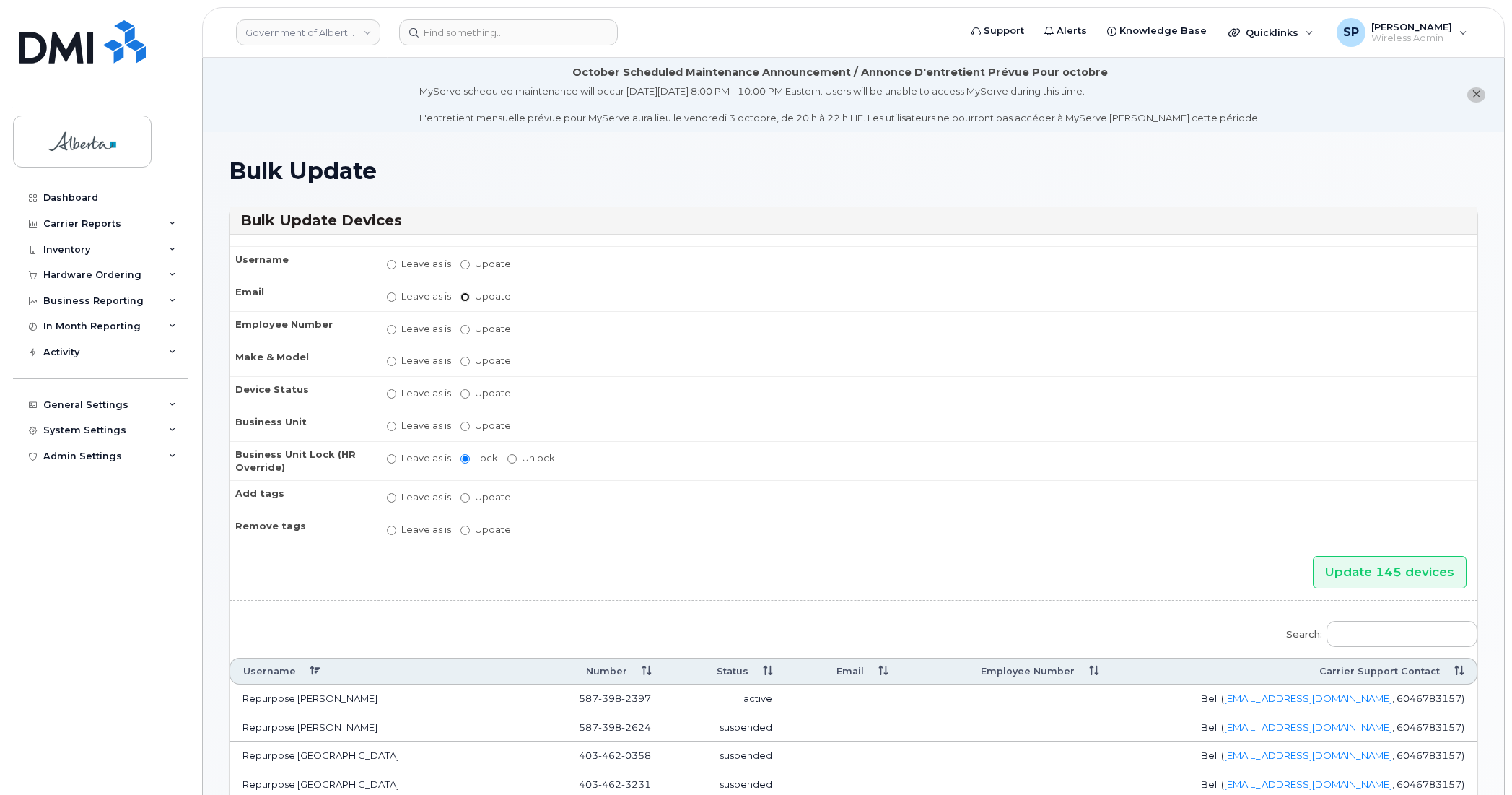
click at [462, 297] on input "Update" at bounding box center [465, 297] width 9 height 9
radio input "true"
radio input "false"
click at [538, 297] on input "Update" at bounding box center [578, 297] width 134 height 18
type input "[EMAIL_ADDRESS][DOMAIN_NAME]"
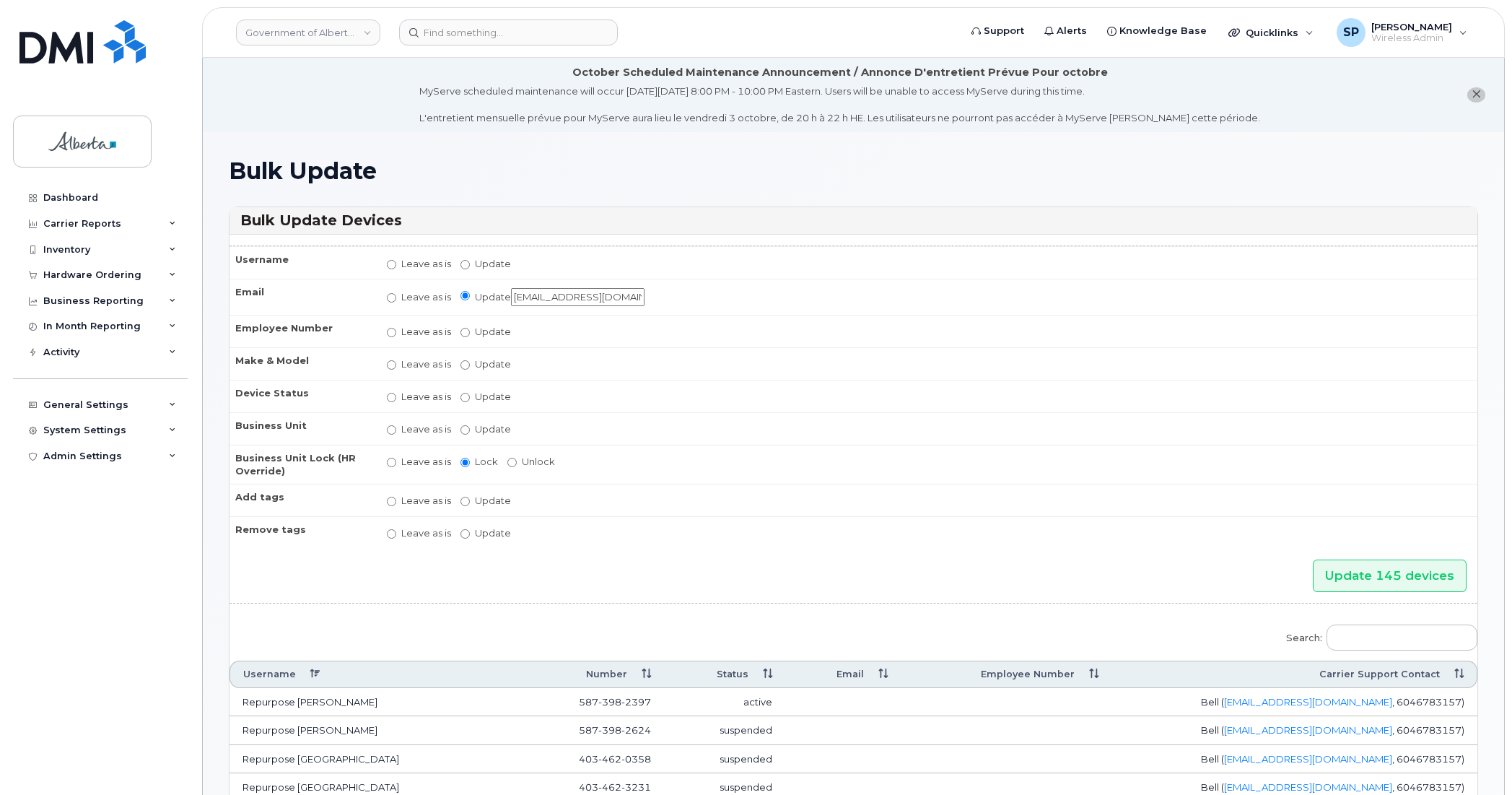
click at [702, 290] on td "Leave as is Update repurpose@gov.ab.ca" at bounding box center [926, 297] width 1104 height 36
click at [1400, 565] on input "Update 145 devices" at bounding box center [1390, 575] width 154 height 33
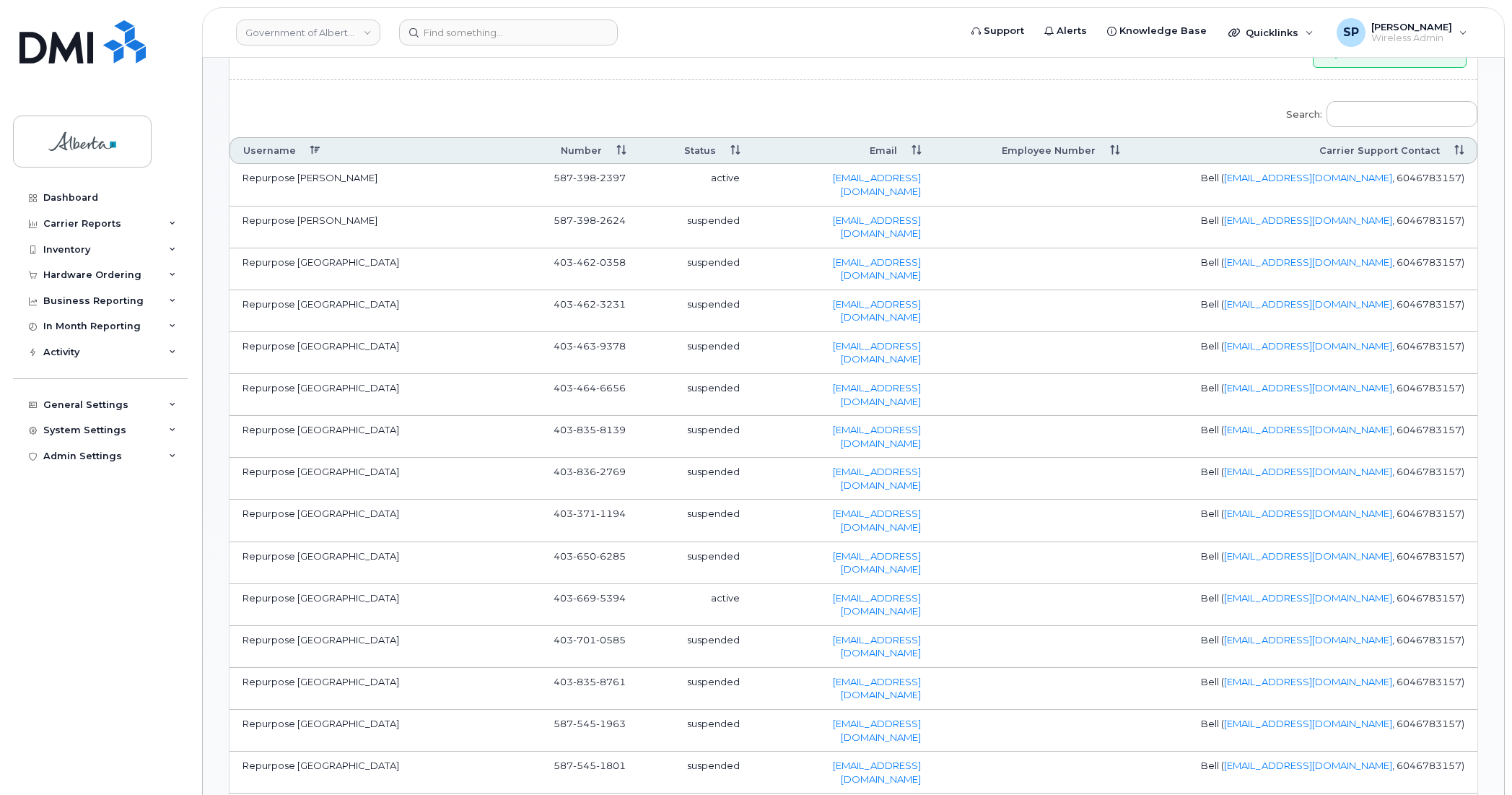
scroll to position [589, 0]
click at [281, 580] on td "Repurpose [GEOGRAPHIC_DATA]" at bounding box center [364, 601] width 269 height 42
click at [572, 588] on span "403 669 5394" at bounding box center [589, 593] width 72 height 11
copy span "403 669 5394"
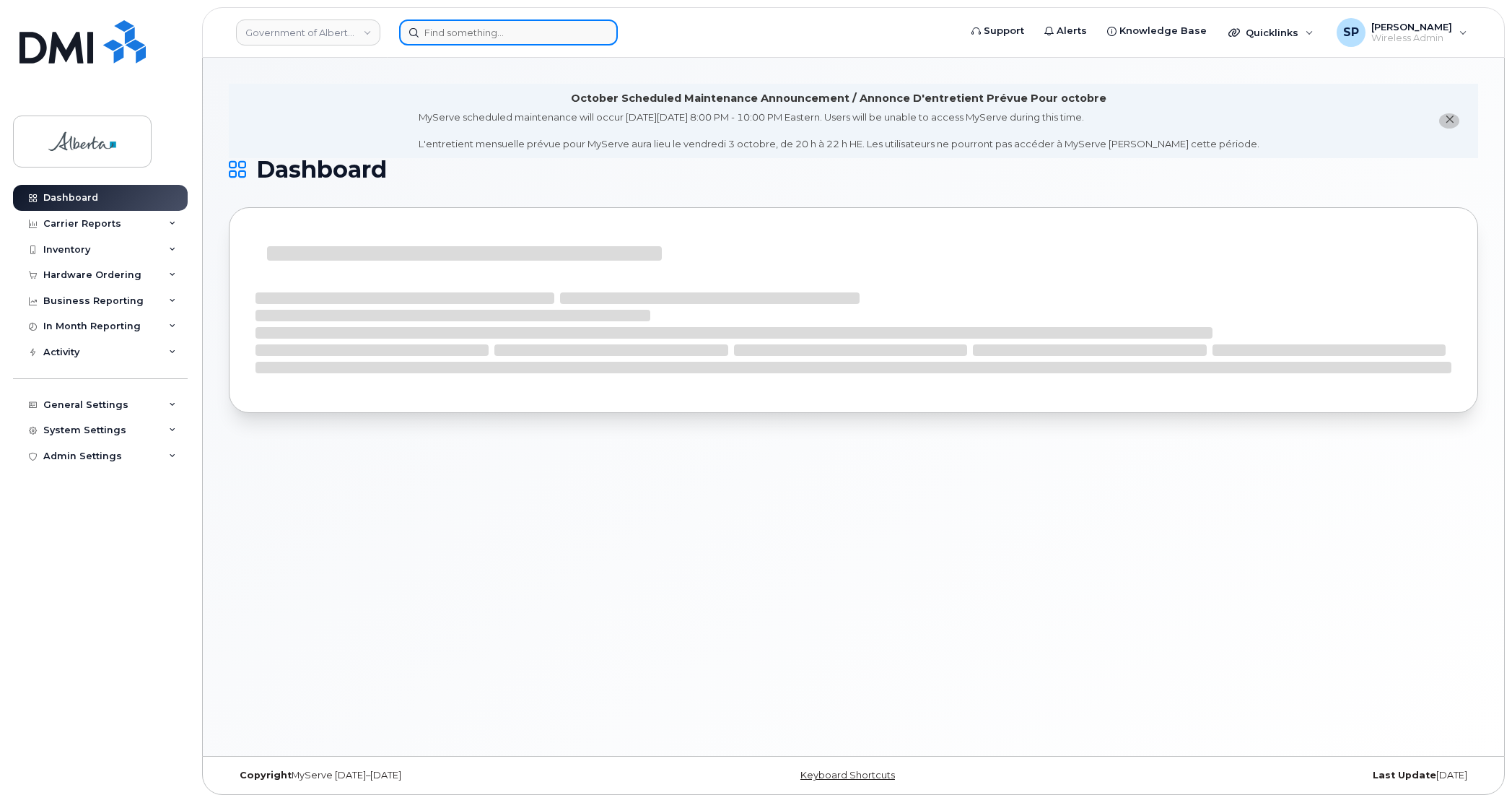
click at [517, 37] on input at bounding box center [508, 33] width 218 height 26
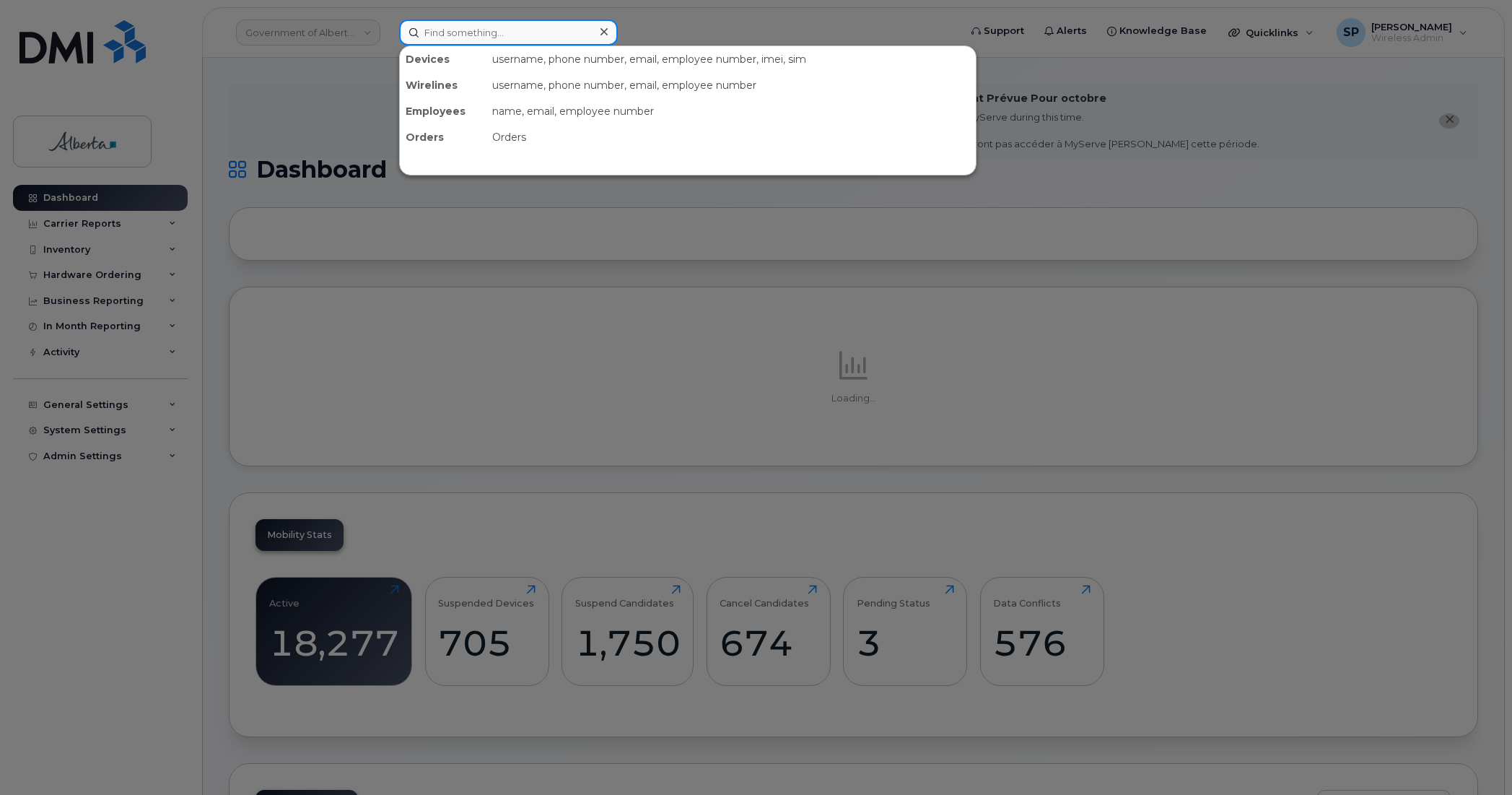
paste input "4036695394"
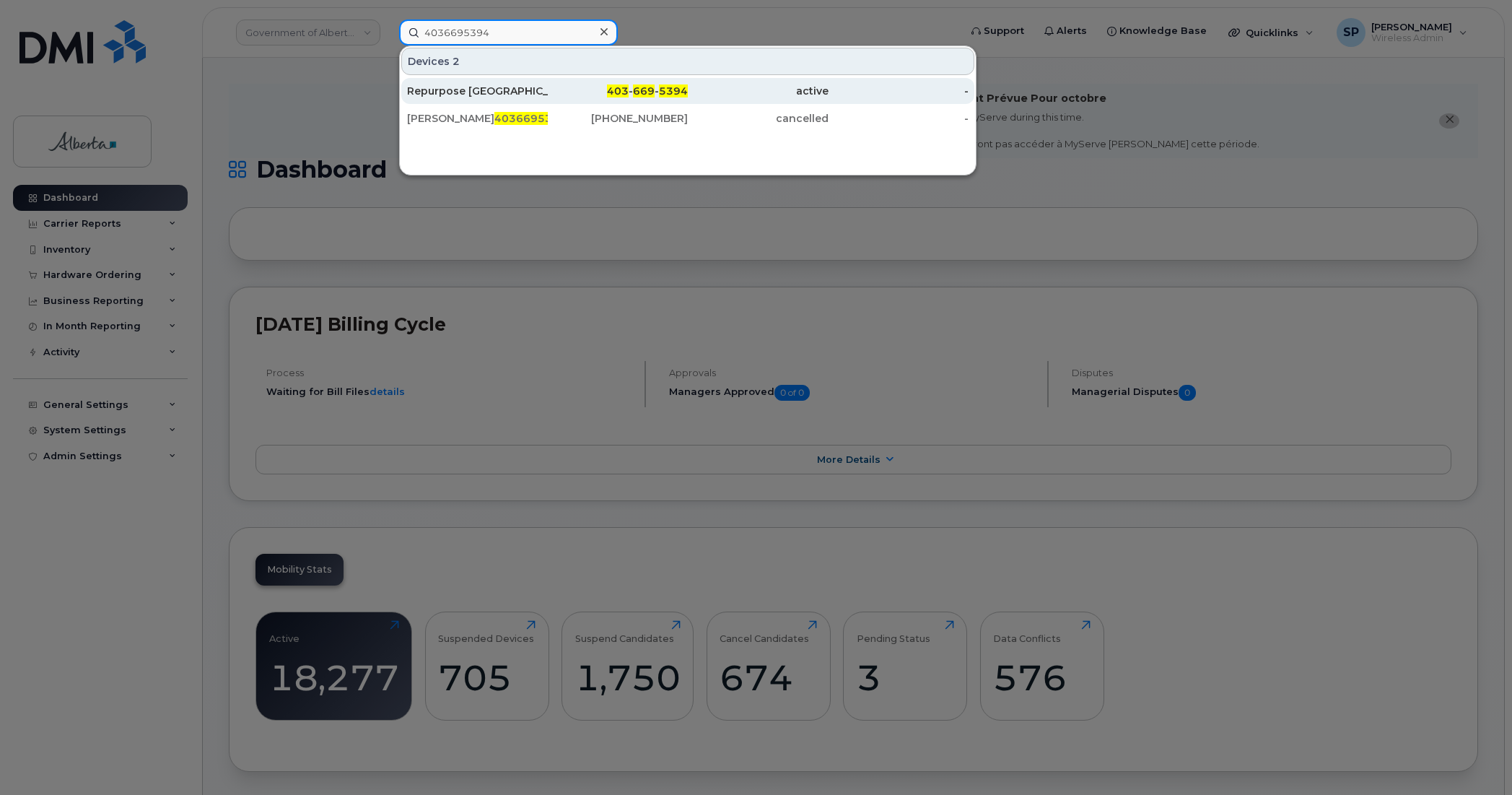
type input "4036695394"
click at [462, 94] on div "Repurpose [GEOGRAPHIC_DATA]" at bounding box center [478, 90] width 141 height 14
